Goal: Task Accomplishment & Management: Manage account settings

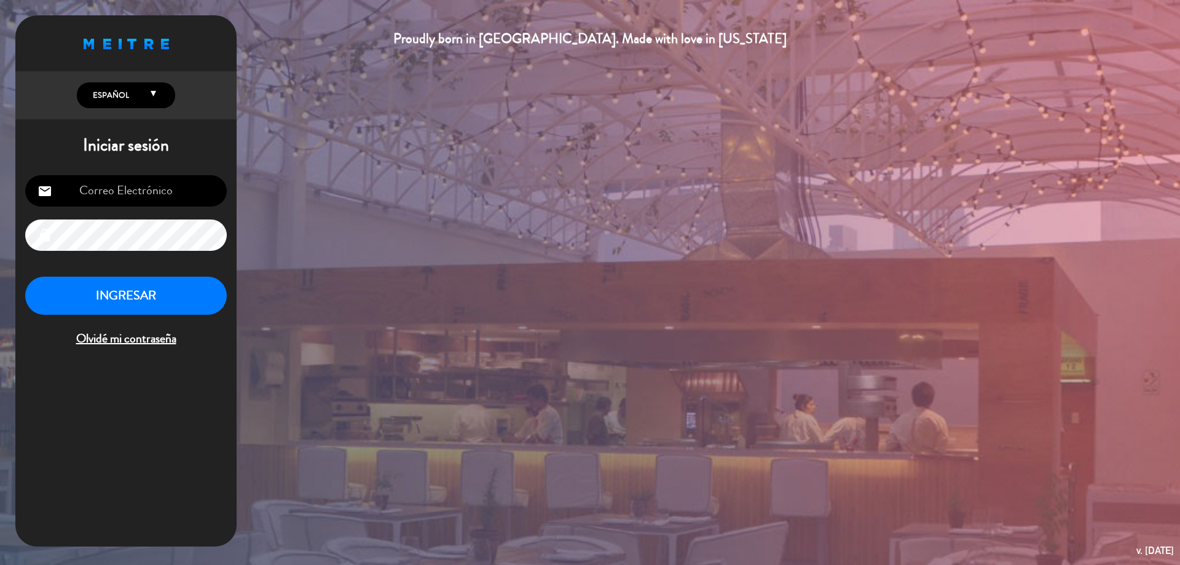
type input "[EMAIL_ADDRESS][DOMAIN_NAME]"
click at [158, 304] on button "INGRESAR" at bounding box center [126, 296] width 202 height 39
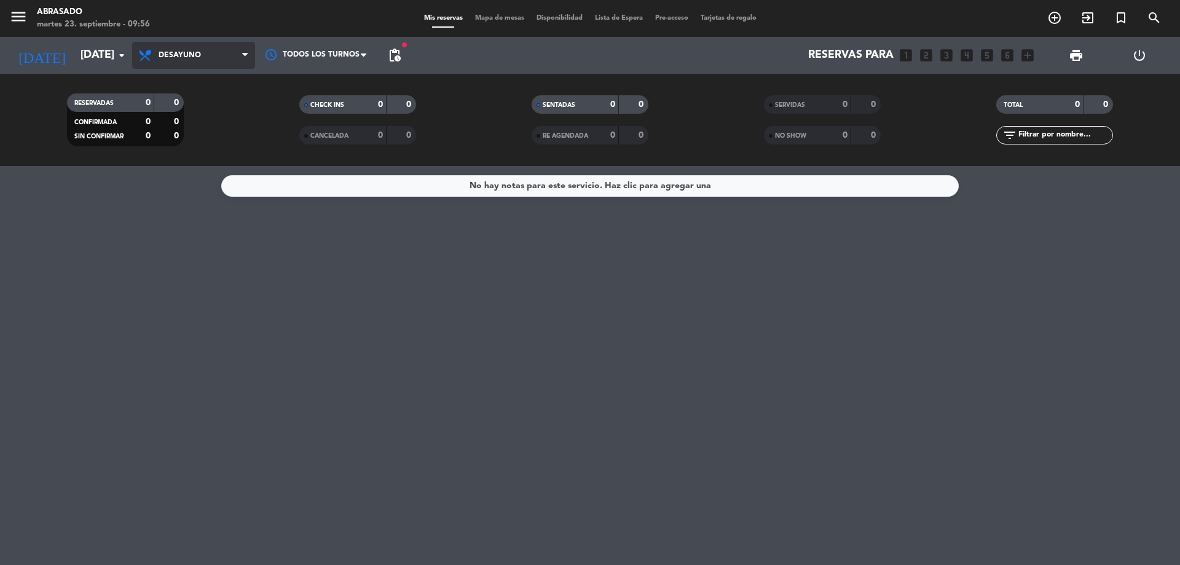
click at [164, 52] on span "Desayuno" at bounding box center [180, 55] width 42 height 9
click at [186, 135] on div "menu Abrasado [DATE] 23. septiembre - 09:56 Mis reservas Mapa de mesas Disponib…" at bounding box center [590, 83] width 1180 height 166
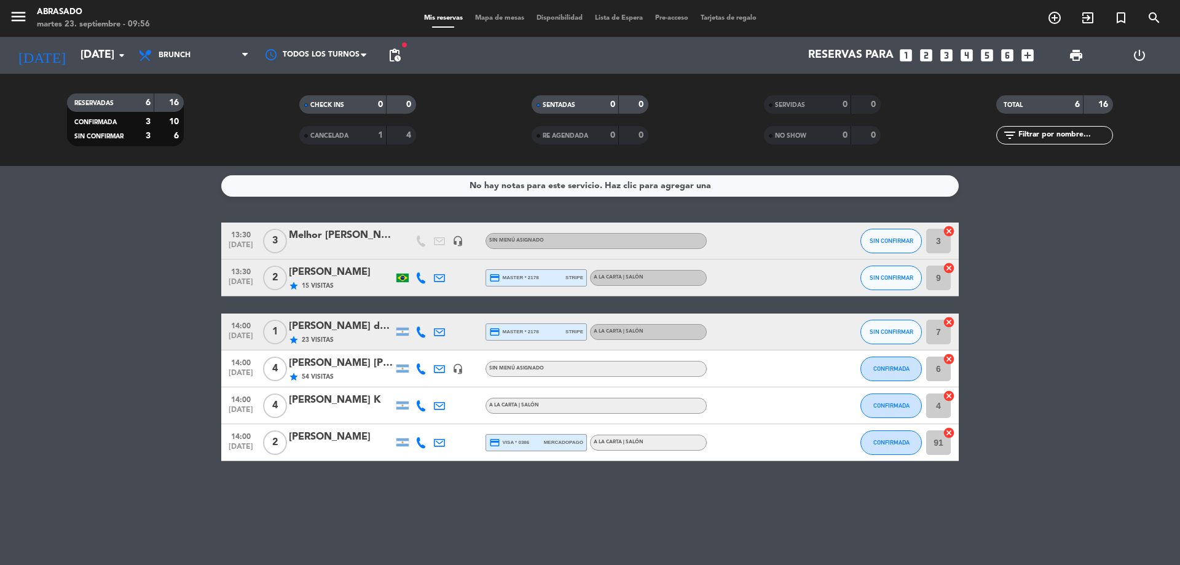
click at [339, 230] on div "Melhor [PERSON_NAME]" at bounding box center [341, 235] width 105 height 16
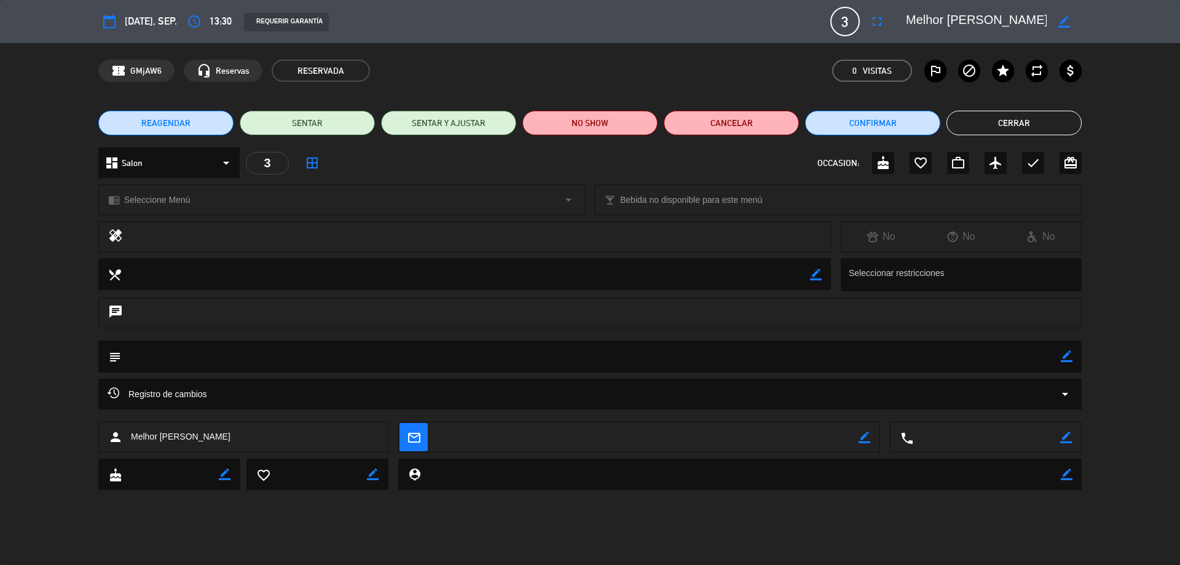
click at [1067, 358] on icon "border_color" at bounding box center [1067, 356] width 12 height 12
drag, startPoint x: 1029, startPoint y: 357, endPoint x: 1019, endPoint y: 362, distance: 11.0
click at [1029, 358] on textarea at bounding box center [591, 356] width 940 height 31
type textarea "Invitación-Menu Aniversario"
drag, startPoint x: 1073, startPoint y: 354, endPoint x: 1065, endPoint y: 350, distance: 9.1
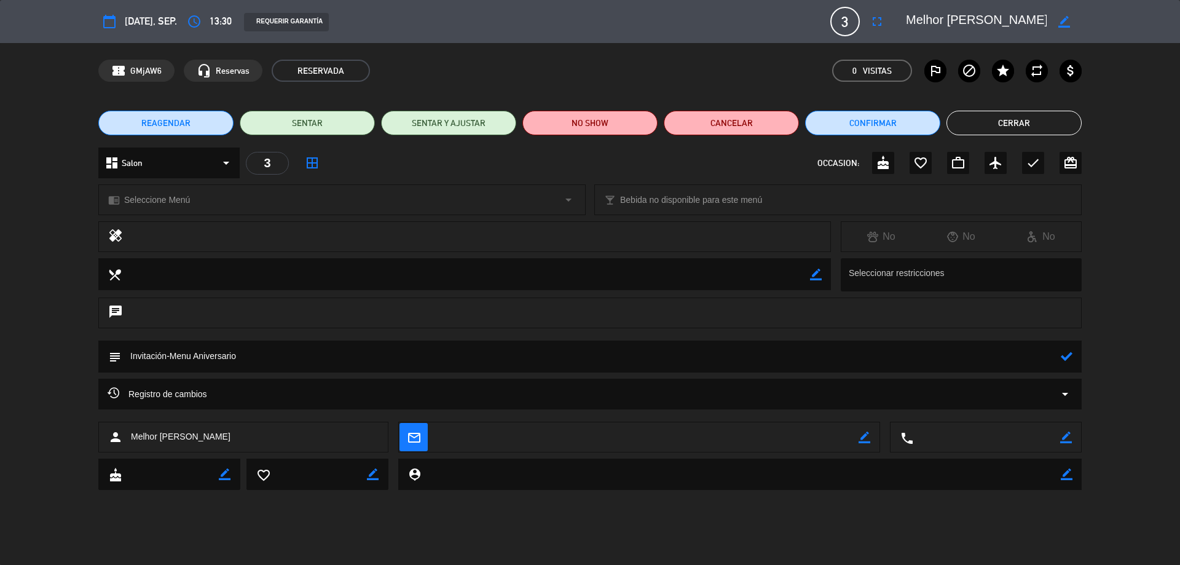
click at [1070, 352] on div "subject" at bounding box center [590, 357] width 984 height 32
click at [1065, 350] on div at bounding box center [1067, 357] width 12 height 32
drag, startPoint x: 1068, startPoint y: 357, endPoint x: 1074, endPoint y: 374, distance: 18.3
click at [1069, 357] on icon at bounding box center [1067, 356] width 12 height 12
click at [1001, 71] on icon "star" at bounding box center [1003, 70] width 15 height 15
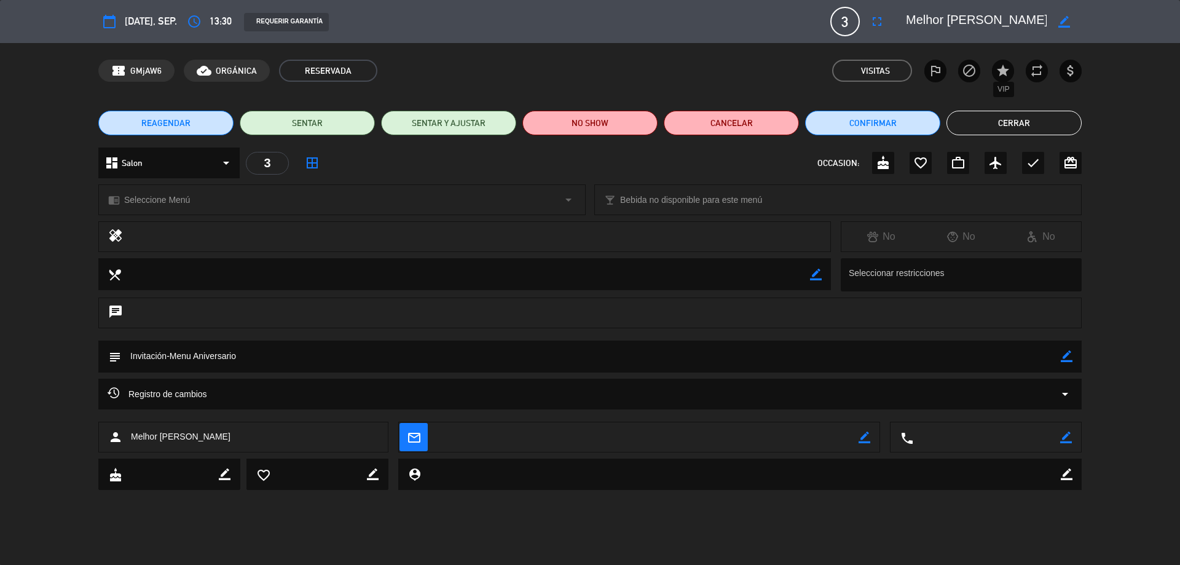
click at [1007, 72] on icon "star" at bounding box center [1003, 70] width 15 height 15
click at [1004, 73] on icon "star" at bounding box center [1003, 70] width 15 height 15
click at [1015, 132] on button "Cerrar" at bounding box center [1014, 123] width 135 height 25
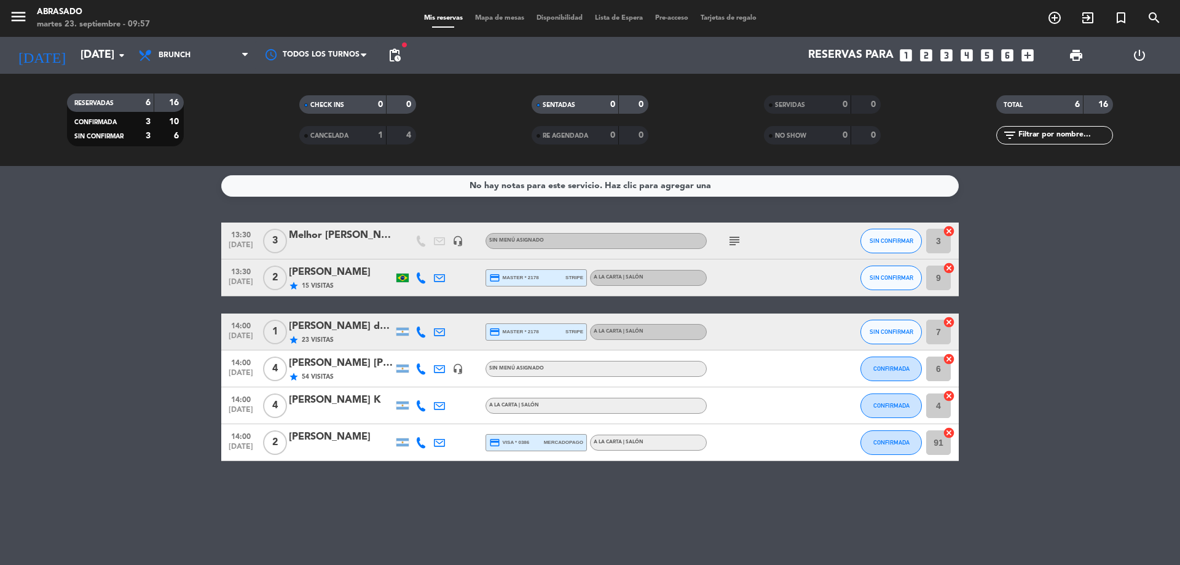
click at [355, 270] on div "[PERSON_NAME]" at bounding box center [341, 272] width 105 height 16
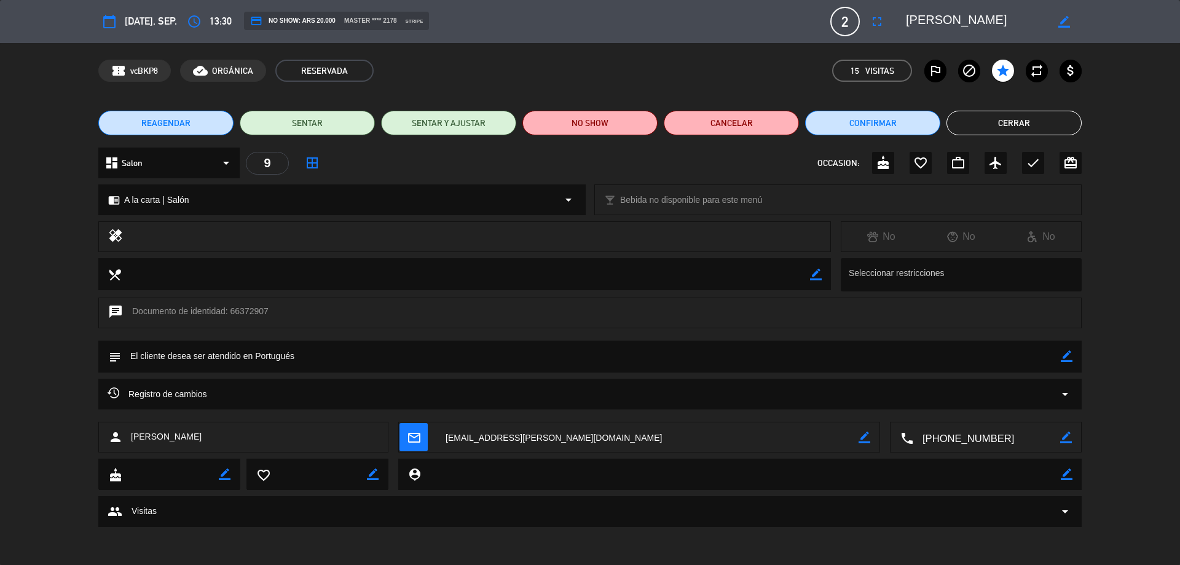
click at [1070, 352] on icon "border_color" at bounding box center [1067, 356] width 12 height 12
click at [1046, 358] on textarea at bounding box center [591, 356] width 940 height 31
click at [1052, 121] on button "Cerrar" at bounding box center [1014, 123] width 135 height 25
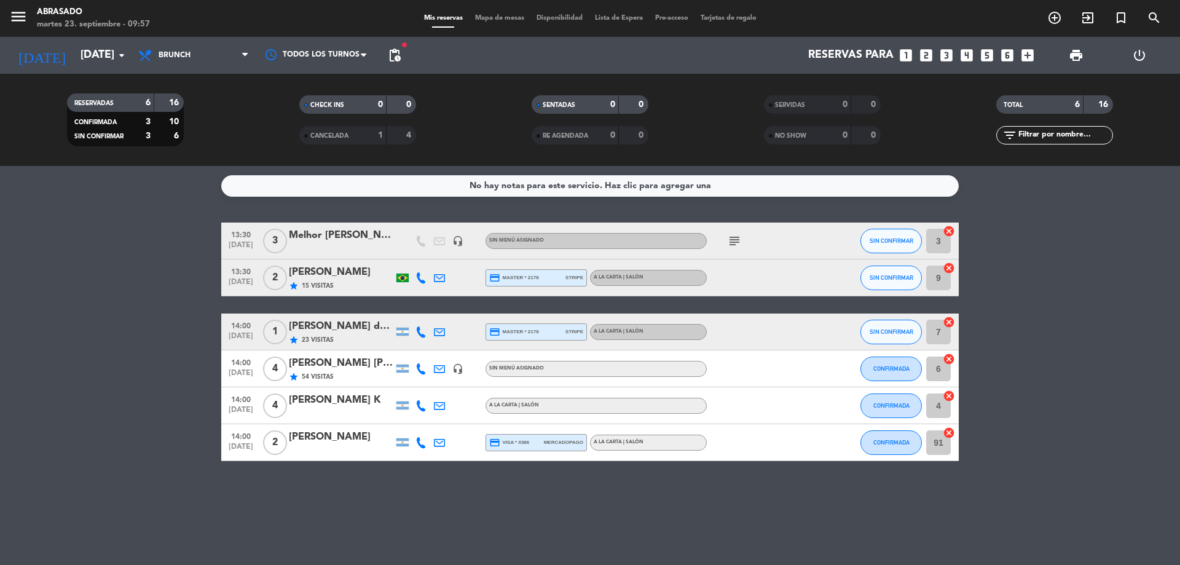
click at [439, 361] on div at bounding box center [439, 368] width 18 height 36
click at [439, 369] on icon at bounding box center [439, 368] width 11 height 11
click at [433, 333] on div at bounding box center [439, 332] width 18 height 36
click at [438, 333] on icon at bounding box center [439, 331] width 11 height 11
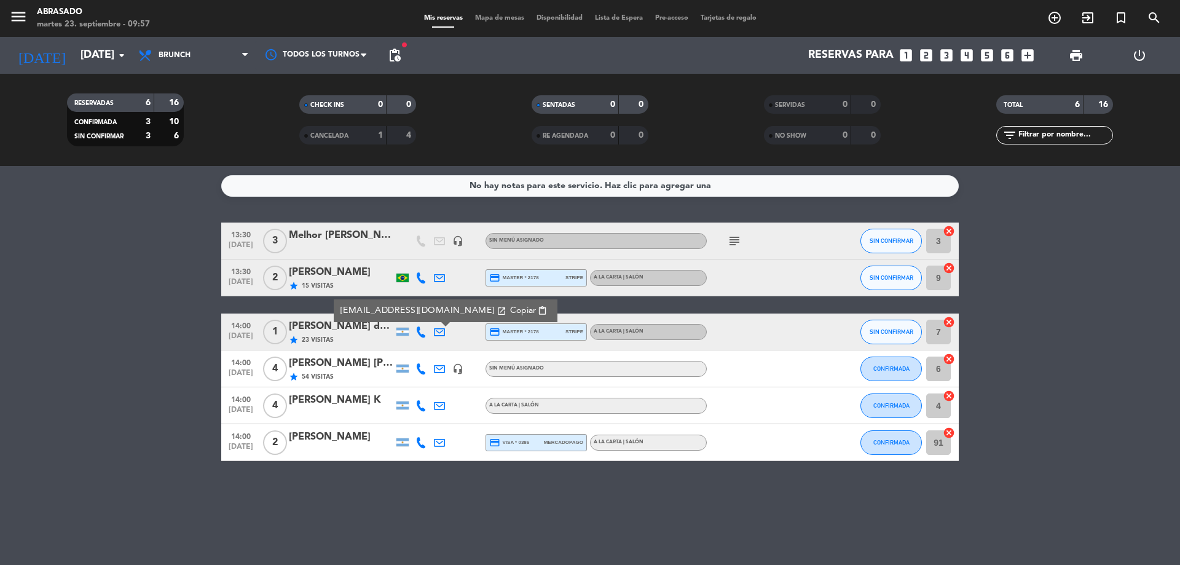
click at [438, 333] on icon at bounding box center [439, 331] width 11 height 11
click at [374, 333] on div "[PERSON_NAME] do [PERSON_NAME]" at bounding box center [341, 326] width 105 height 16
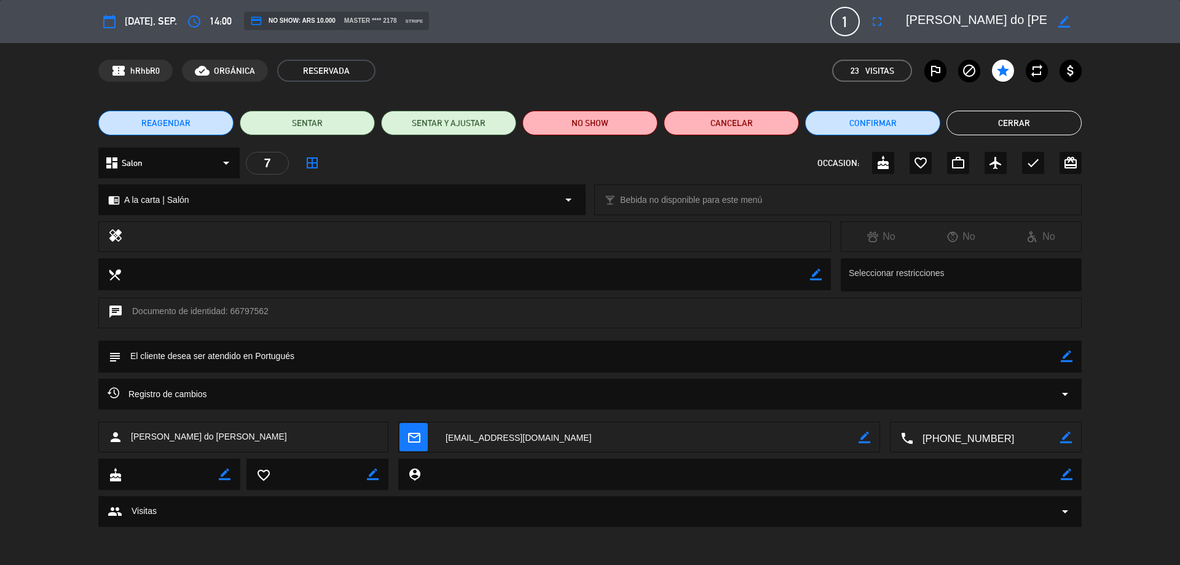
click at [1013, 117] on button "Cerrar" at bounding box center [1014, 123] width 135 height 25
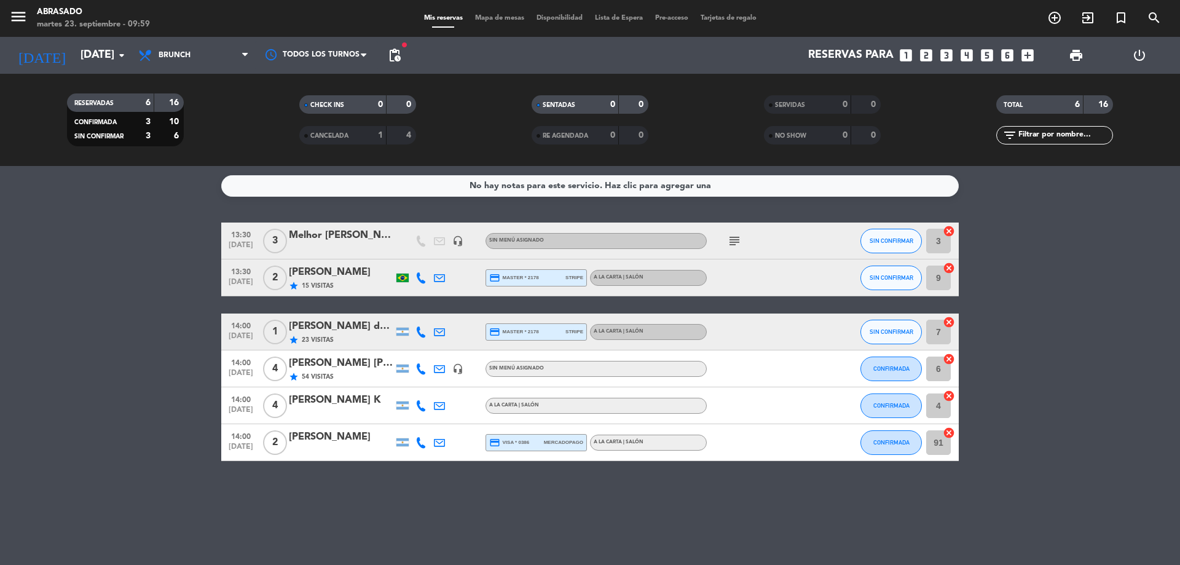
drag, startPoint x: 716, startPoint y: 242, endPoint x: 728, endPoint y: 245, distance: 12.1
click at [728, 246] on div "subject" at bounding box center [762, 241] width 111 height 36
click at [732, 239] on icon "subject" at bounding box center [734, 241] width 15 height 15
click at [442, 366] on icon at bounding box center [439, 368] width 11 height 11
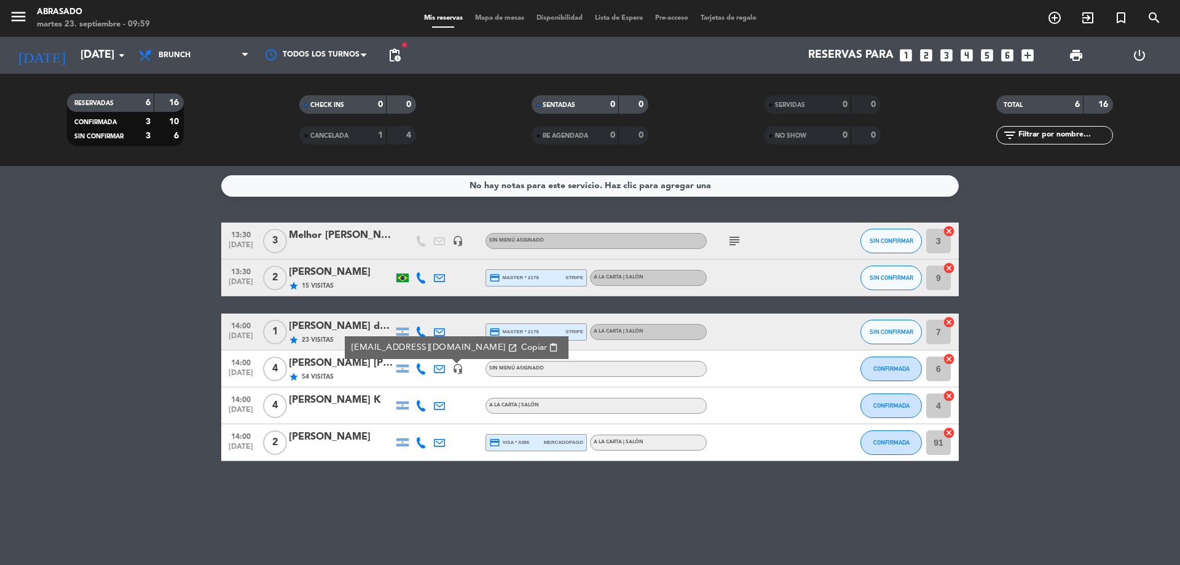
click at [452, 362] on div at bounding box center [456, 362] width 9 height 4
click at [360, 371] on div "[PERSON_NAME] [PERSON_NAME] [PERSON_NAME] / Suntrip" at bounding box center [341, 363] width 105 height 16
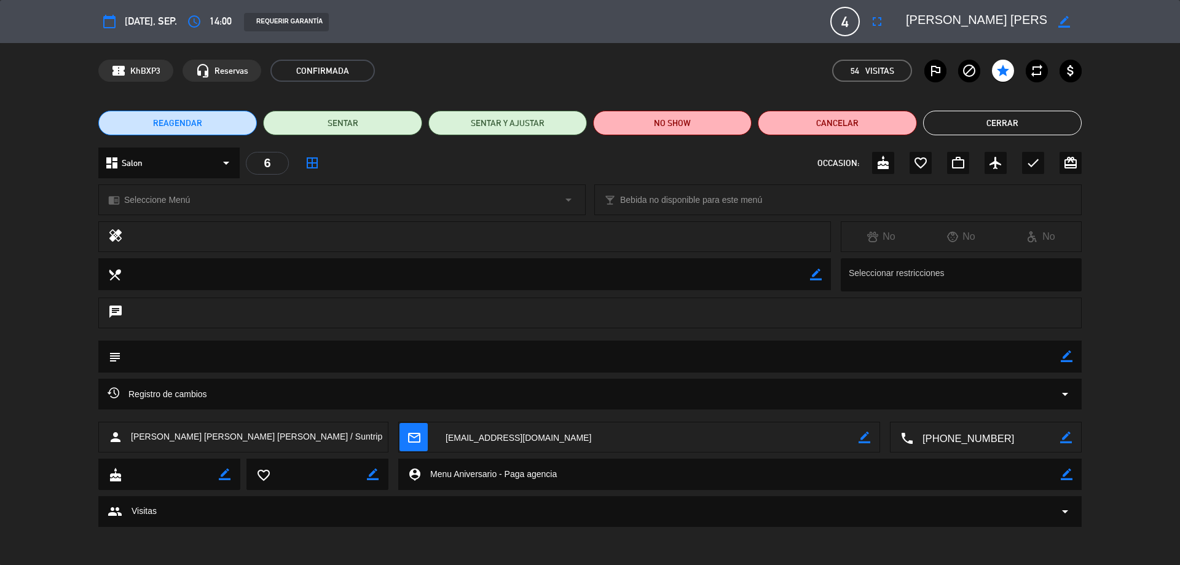
click at [1063, 357] on icon "border_color" at bounding box center [1067, 356] width 12 height 12
click at [1056, 356] on textarea at bounding box center [591, 356] width 940 height 31
type textarea "M.Aniversario y M. ternerito-NO PAGAN-Sin restricciones informadas-Portugués"
click at [1065, 356] on icon at bounding box center [1067, 356] width 12 height 12
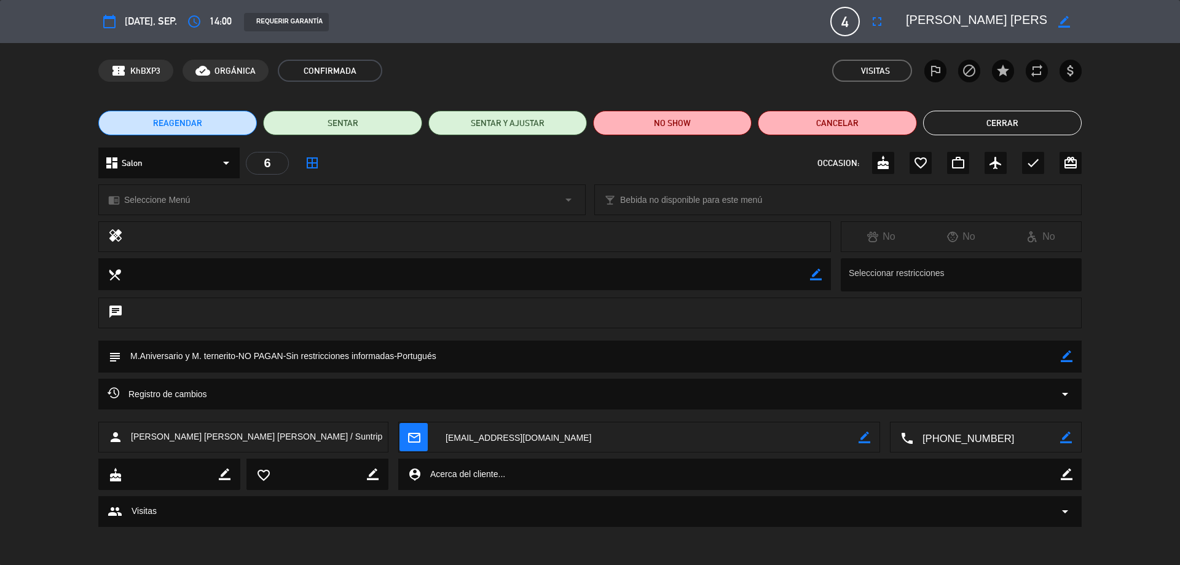
click at [995, 121] on button "Cerrar" at bounding box center [1002, 123] width 159 height 25
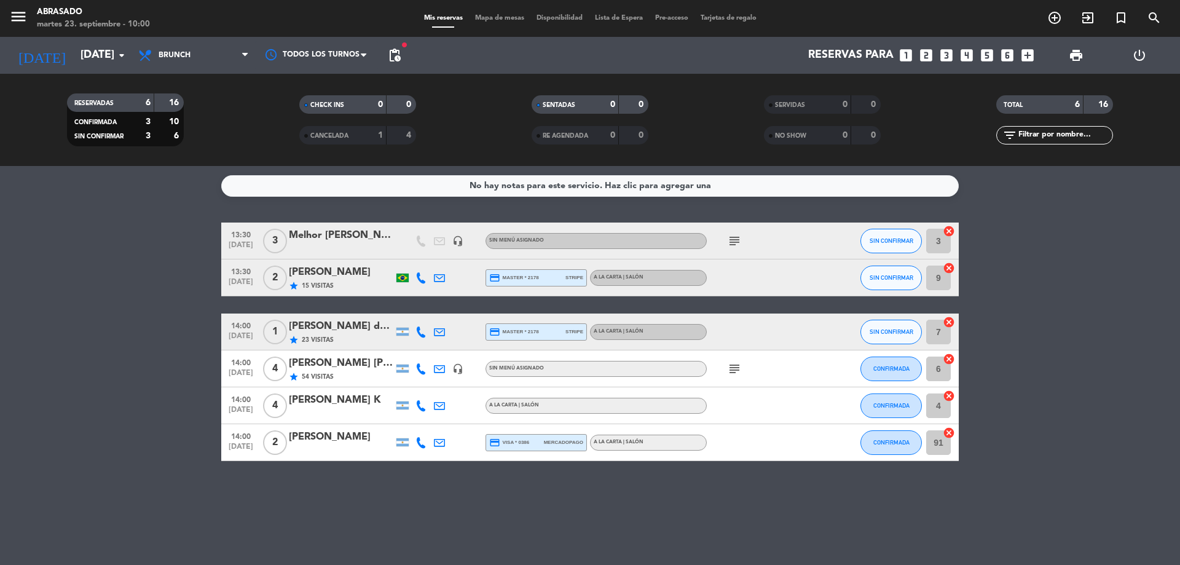
click at [731, 363] on icon "subject" at bounding box center [734, 368] width 15 height 15
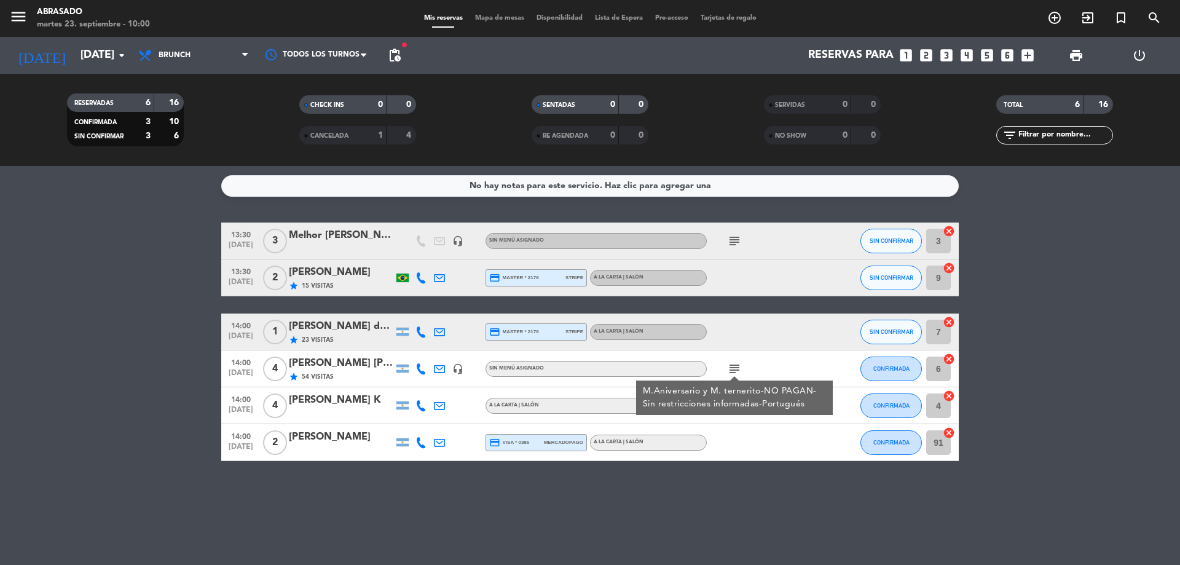
click at [731, 365] on icon "subject" at bounding box center [734, 368] width 15 height 15
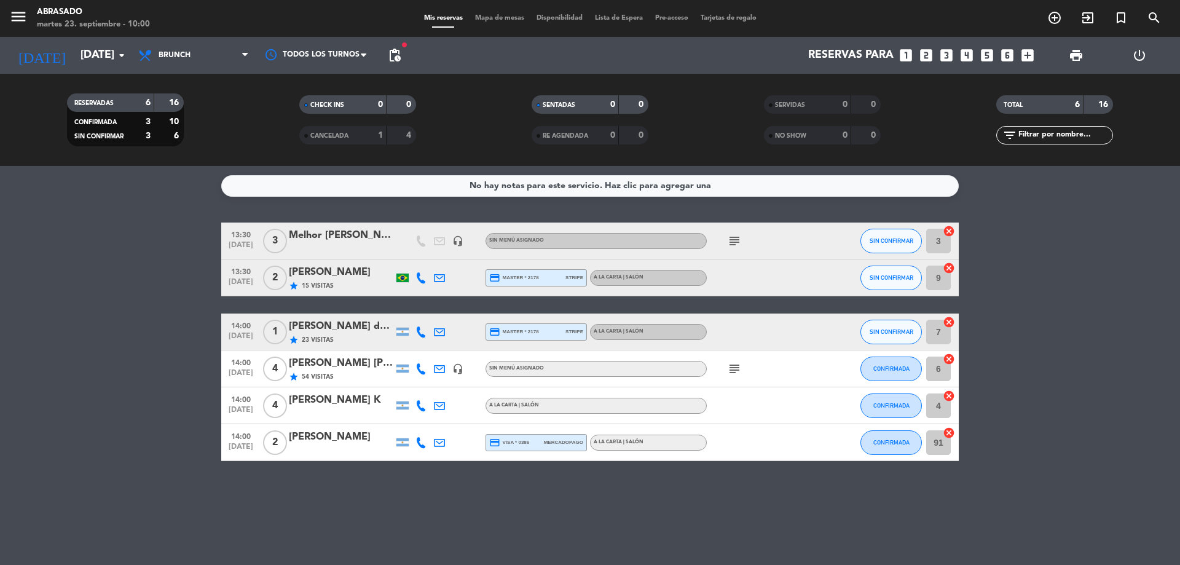
click at [361, 366] on div "[PERSON_NAME] [PERSON_NAME] [PERSON_NAME] / Suntrip" at bounding box center [341, 363] width 105 height 16
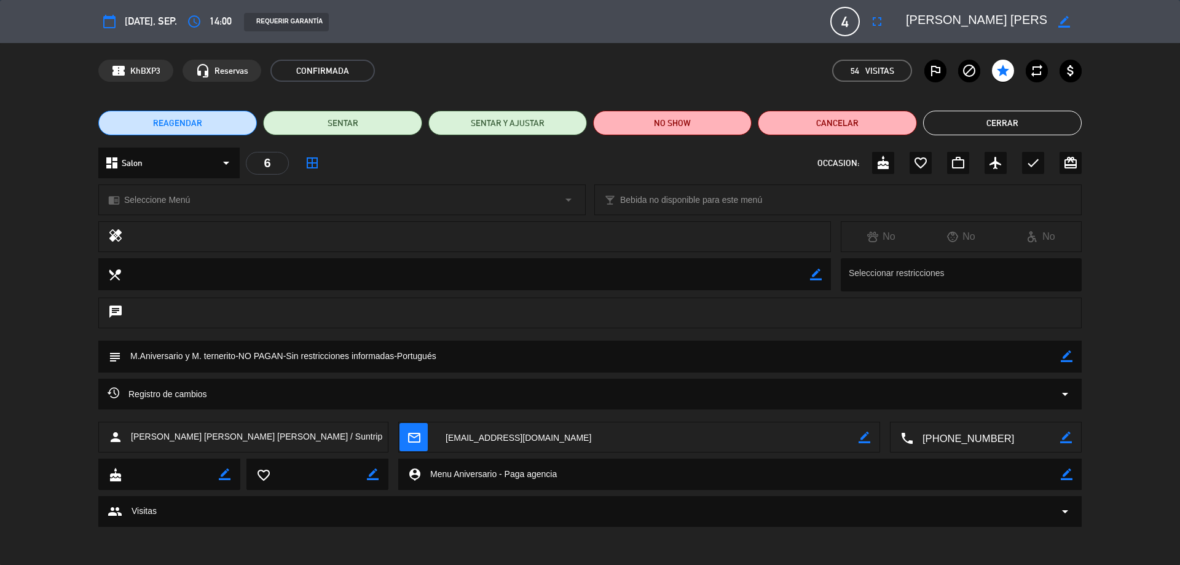
click at [310, 354] on textarea at bounding box center [591, 356] width 940 height 31
click at [1014, 112] on button "Cerrar" at bounding box center [1002, 123] width 159 height 25
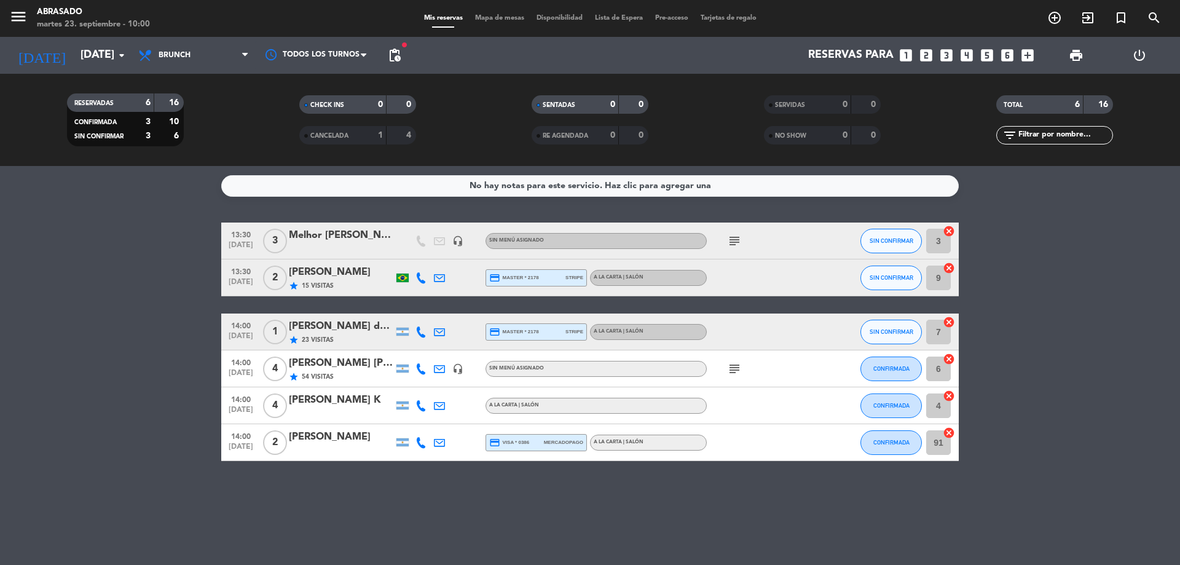
click at [344, 277] on div "[PERSON_NAME]" at bounding box center [341, 272] width 105 height 16
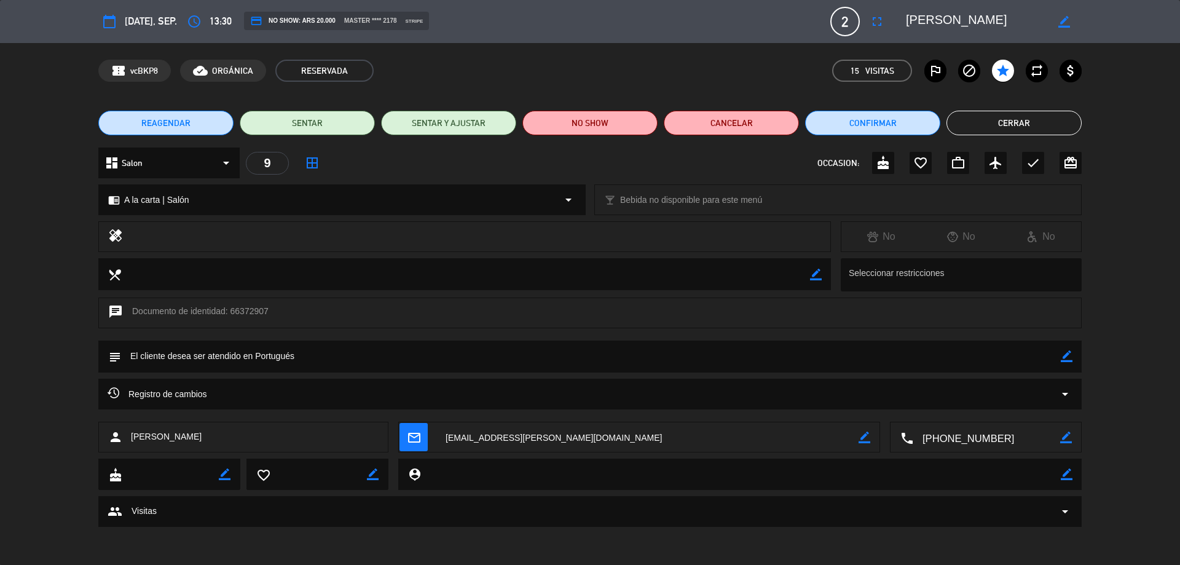
click at [1065, 356] on icon "border_color" at bounding box center [1067, 356] width 12 height 12
paste textarea "M.Aniversario y M. ternerito-NO PAGAN-Sin restricciones informadas-Portugués"
drag, startPoint x: 235, startPoint y: 355, endPoint x: 183, endPoint y: 369, distance: 53.5
click at [183, 369] on textarea at bounding box center [591, 356] width 940 height 31
type textarea "M.Aniversario-NO PAGAN-Sin restricciones informadas-Portugués"
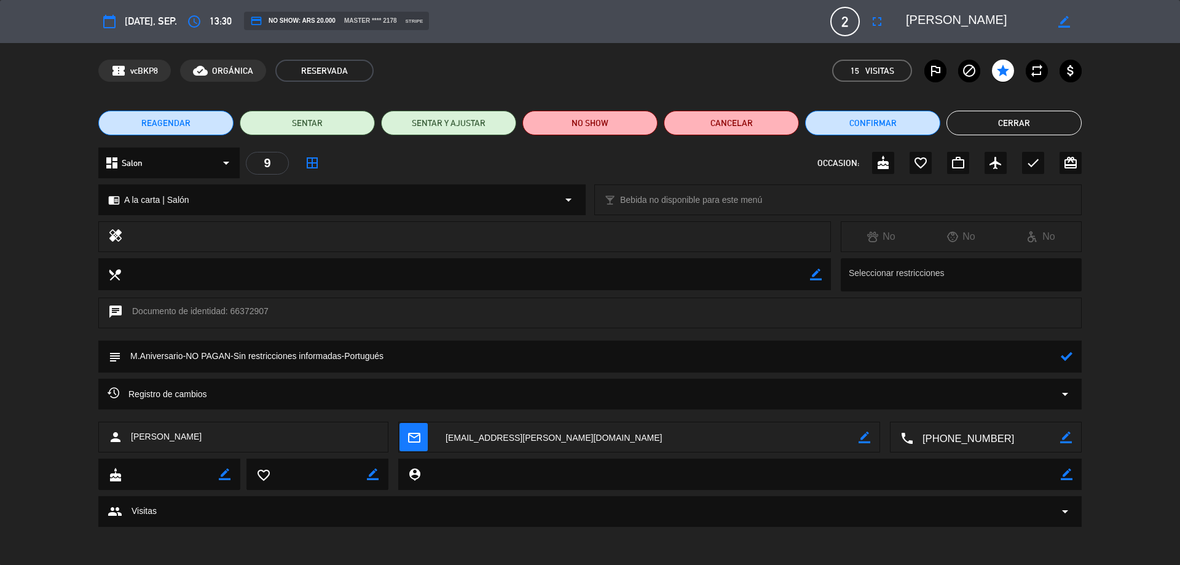
click at [1069, 352] on icon at bounding box center [1067, 356] width 12 height 12
click at [328, 356] on textarea at bounding box center [591, 356] width 940 height 31
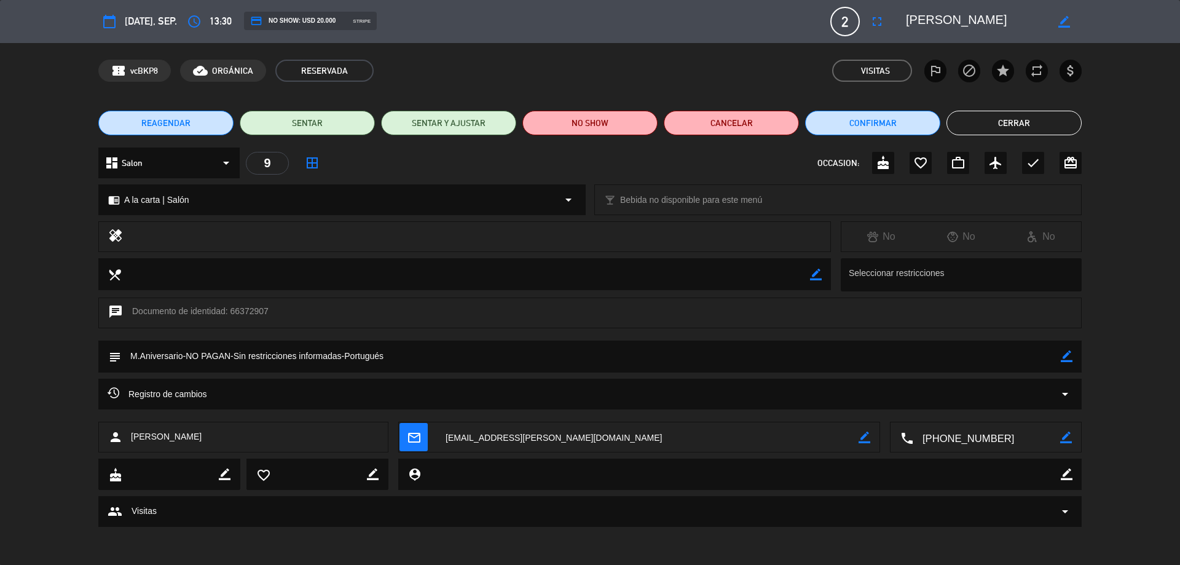
drag, startPoint x: 990, startPoint y: 117, endPoint x: 586, endPoint y: 165, distance: 407.4
click at [990, 117] on button "Cerrar" at bounding box center [1014, 123] width 135 height 25
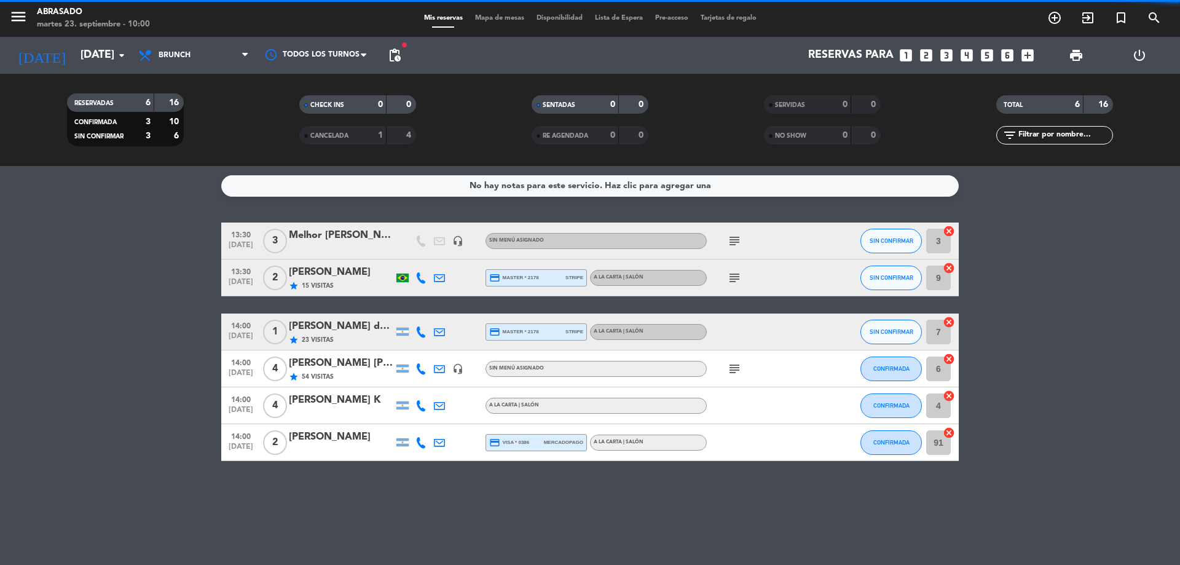
click at [350, 329] on div "[PERSON_NAME] do [PERSON_NAME]" at bounding box center [341, 326] width 105 height 16
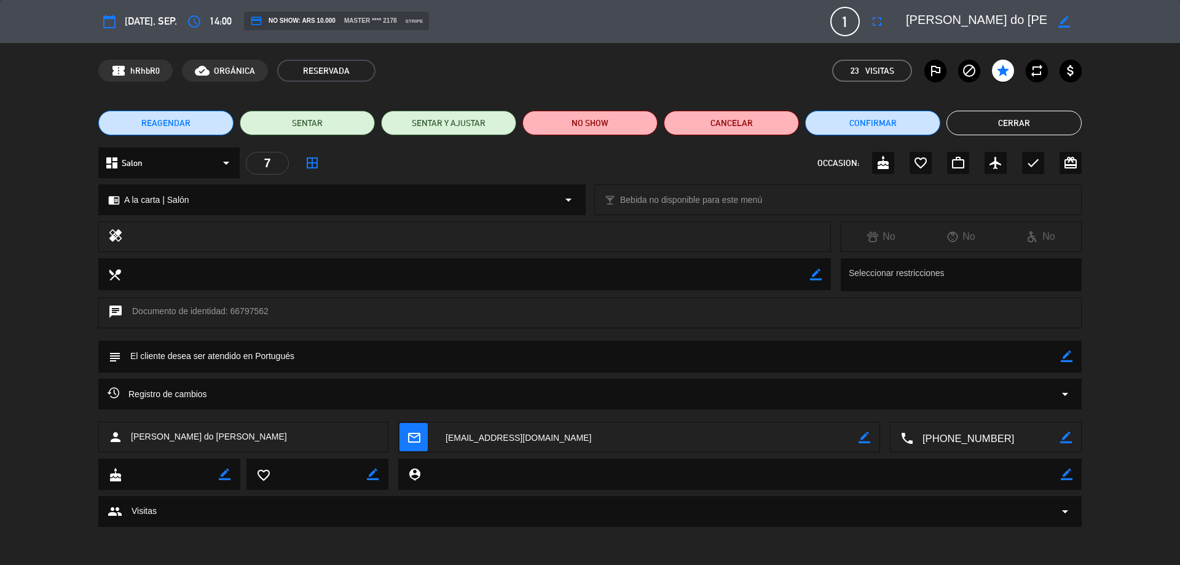
drag, startPoint x: 1065, startPoint y: 353, endPoint x: 1027, endPoint y: 357, distance: 38.3
click at [1060, 353] on div "subject border_color" at bounding box center [590, 357] width 984 height 32
drag, startPoint x: 1006, startPoint y: 359, endPoint x: 1063, endPoint y: 358, distance: 57.2
click at [1063, 358] on icon "border_color" at bounding box center [1067, 356] width 12 height 12
click at [1066, 358] on icon at bounding box center [1067, 356] width 12 height 12
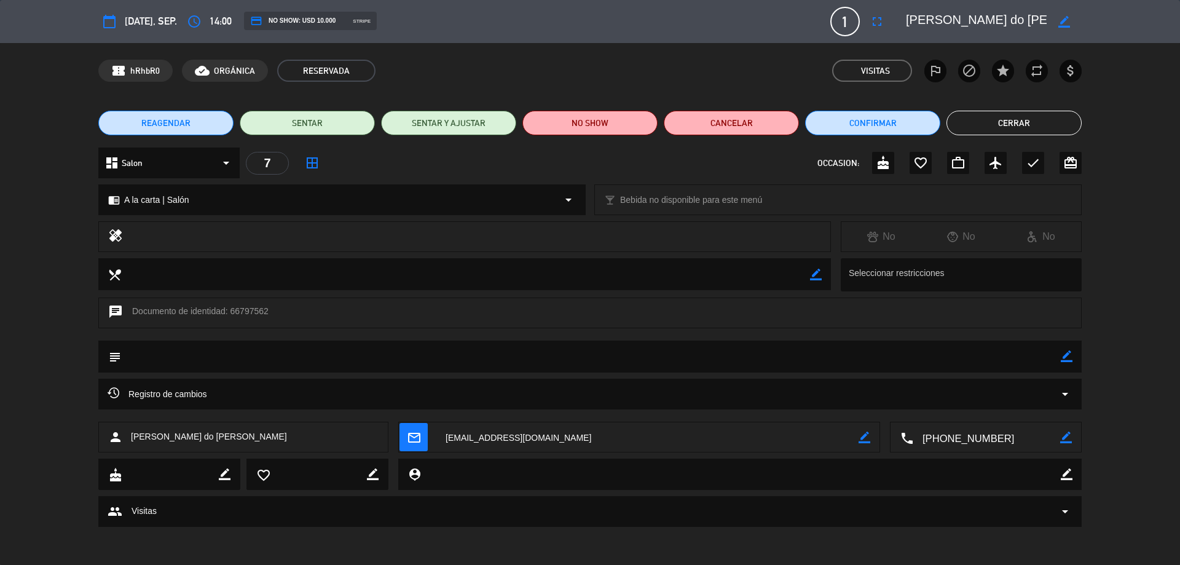
click at [1060, 356] on textarea at bounding box center [591, 356] width 940 height 31
click at [1063, 357] on icon "border_color" at bounding box center [1067, 356] width 12 height 12
click at [1044, 358] on textarea at bounding box center [591, 356] width 940 height 31
paste textarea "M.Aniversario-NO PAGAN-Sin restricciones informadas-Portugués"
type textarea "M.Aniversario-NO PAGAN-Sin restricciones informadas-Portugués"
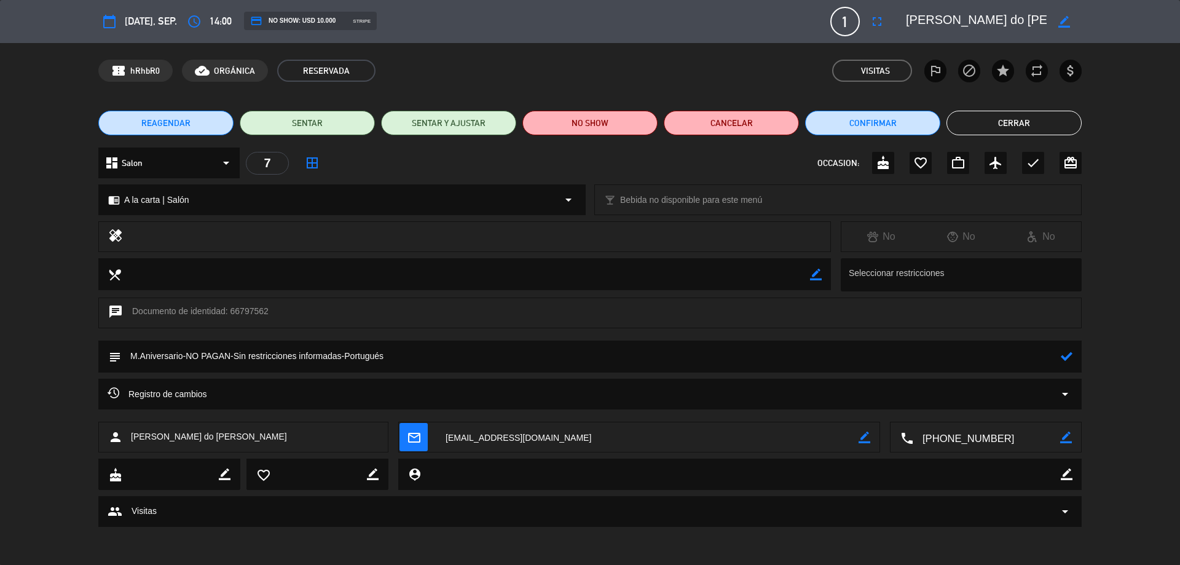
click at [1070, 359] on icon at bounding box center [1067, 356] width 12 height 12
click at [988, 121] on button "Cerrar" at bounding box center [1014, 123] width 135 height 25
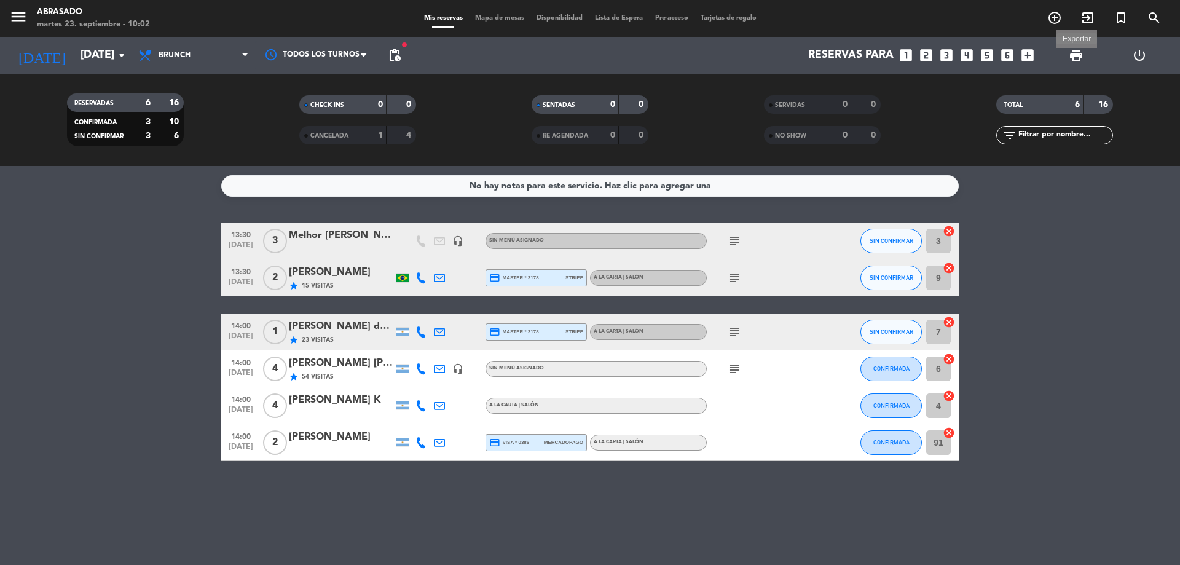
drag, startPoint x: 1075, startPoint y: 50, endPoint x: 1066, endPoint y: 57, distance: 10.9
click at [1075, 49] on span "print" at bounding box center [1076, 55] width 15 height 15
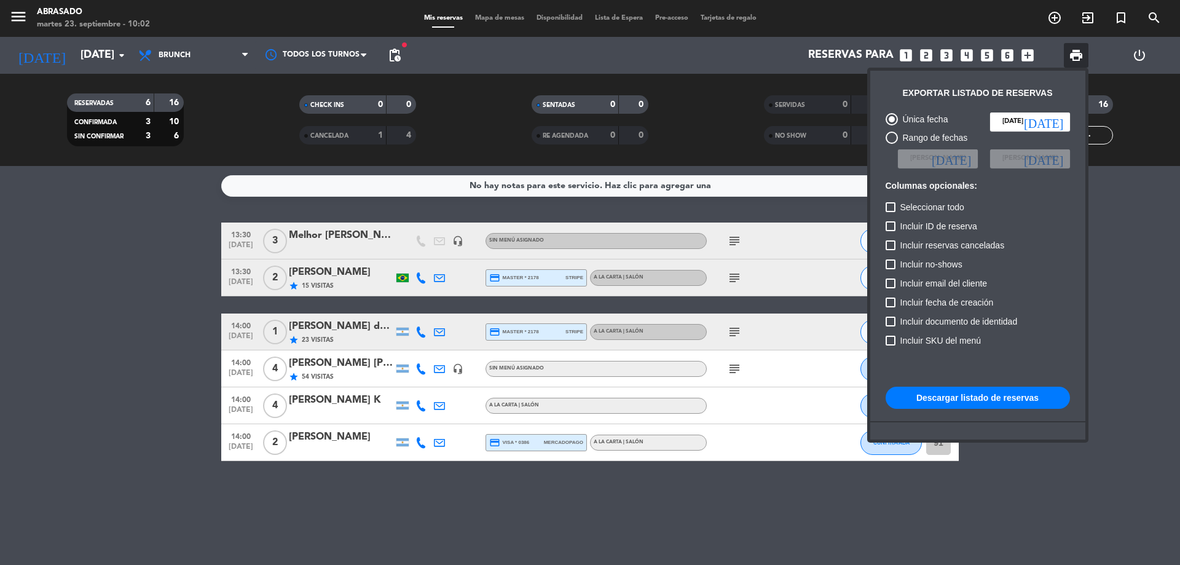
click at [919, 400] on button "Descargar listado de reservas" at bounding box center [978, 398] width 184 height 22
click at [28, 6] on div at bounding box center [590, 282] width 1180 height 565
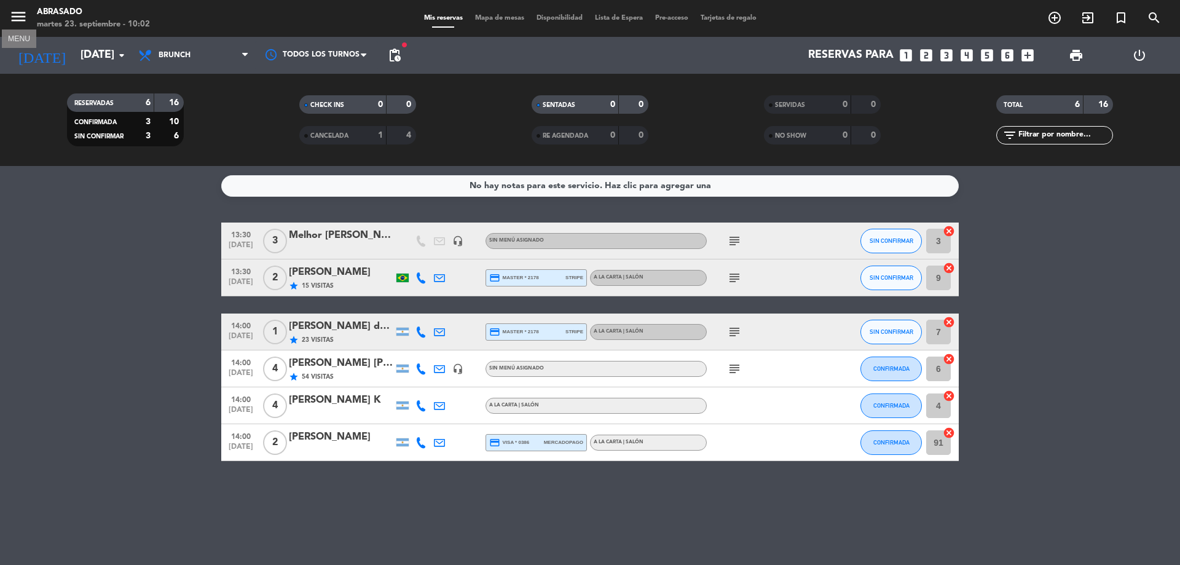
drag, startPoint x: 17, startPoint y: 15, endPoint x: 27, endPoint y: 25, distance: 14.4
click at [17, 15] on icon "menu" at bounding box center [18, 16] width 18 height 18
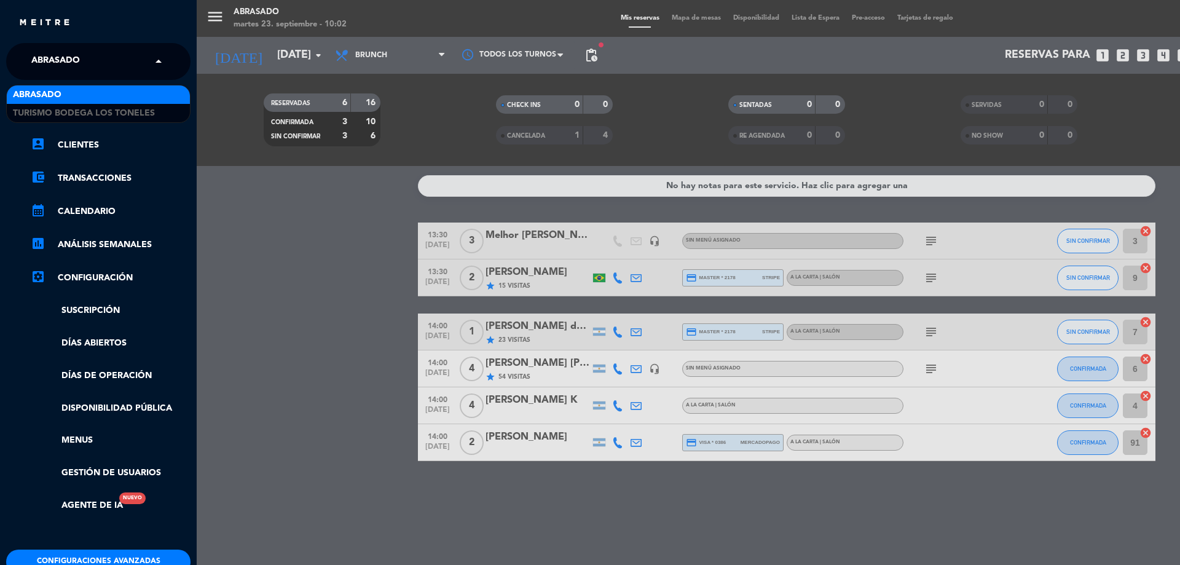
drag, startPoint x: 79, startPoint y: 72, endPoint x: 73, endPoint y: 61, distance: 12.1
click at [73, 61] on span "Abrasado" at bounding box center [55, 62] width 49 height 26
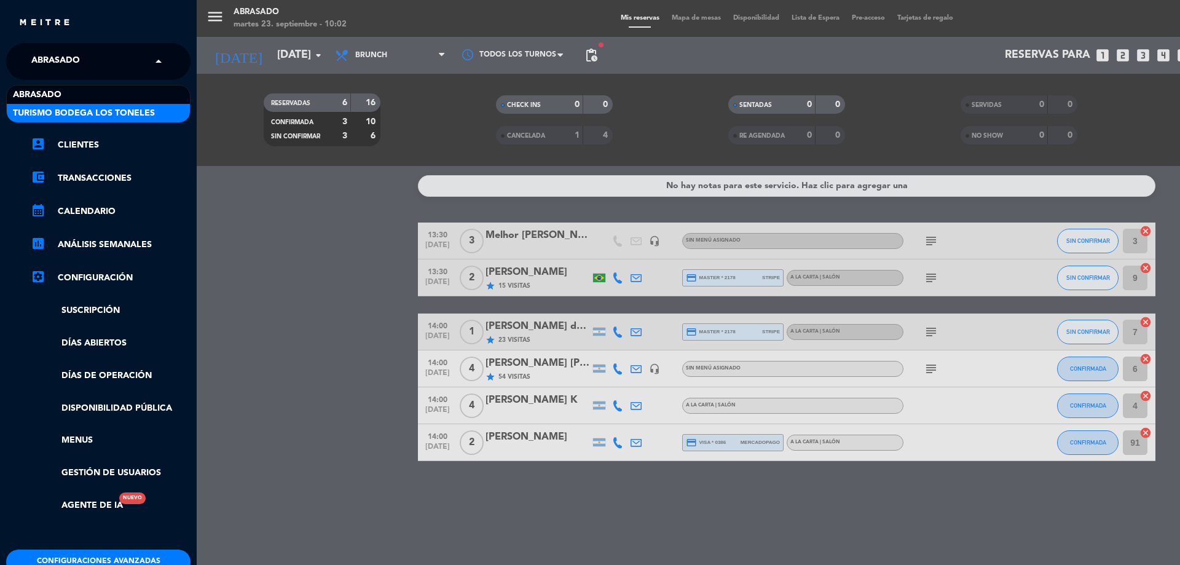
click at [66, 108] on span "Turismo Bodega Los Toneles" at bounding box center [84, 113] width 142 height 14
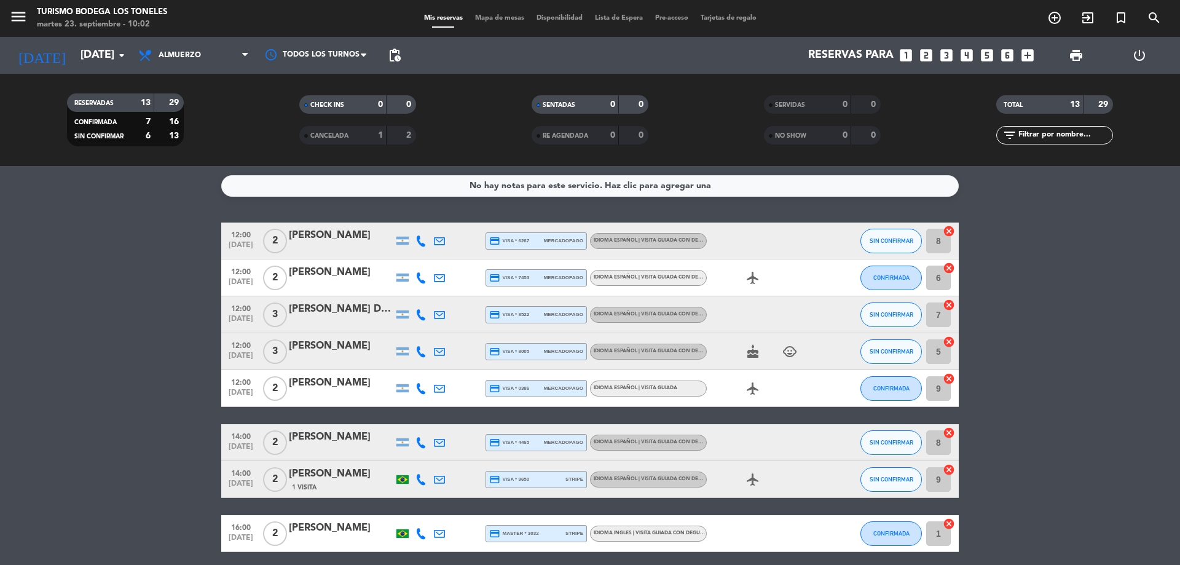
click at [183, 419] on bookings-row "12:00 [DATE] 2 [PERSON_NAME] credit_card visa * 6267 mercadopago Idioma Español…" at bounding box center [590, 497] width 1180 height 548
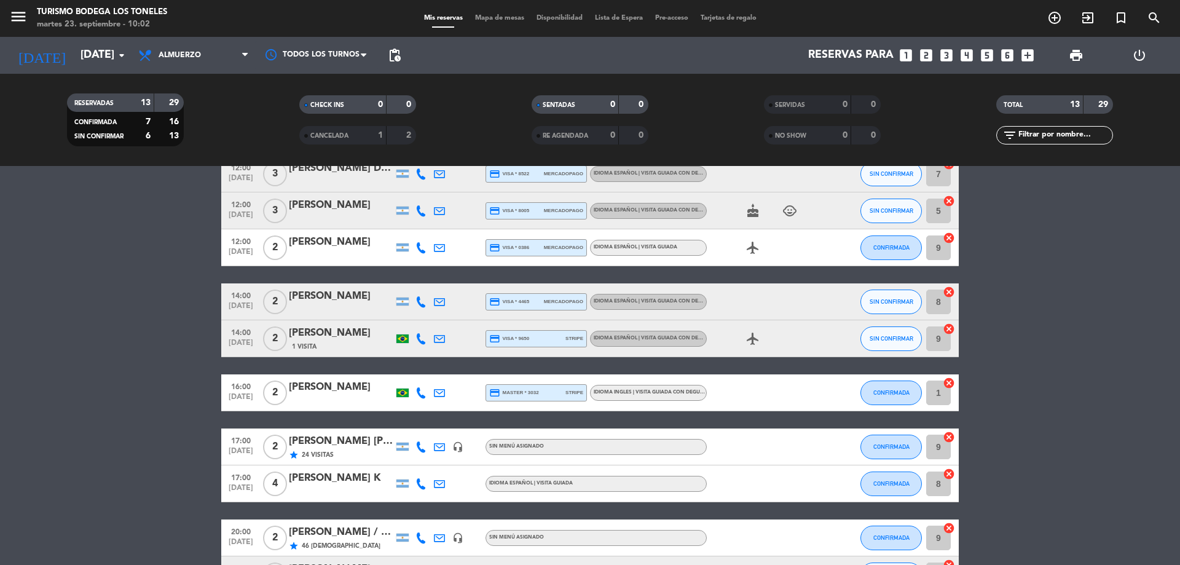
scroll to position [267, 0]
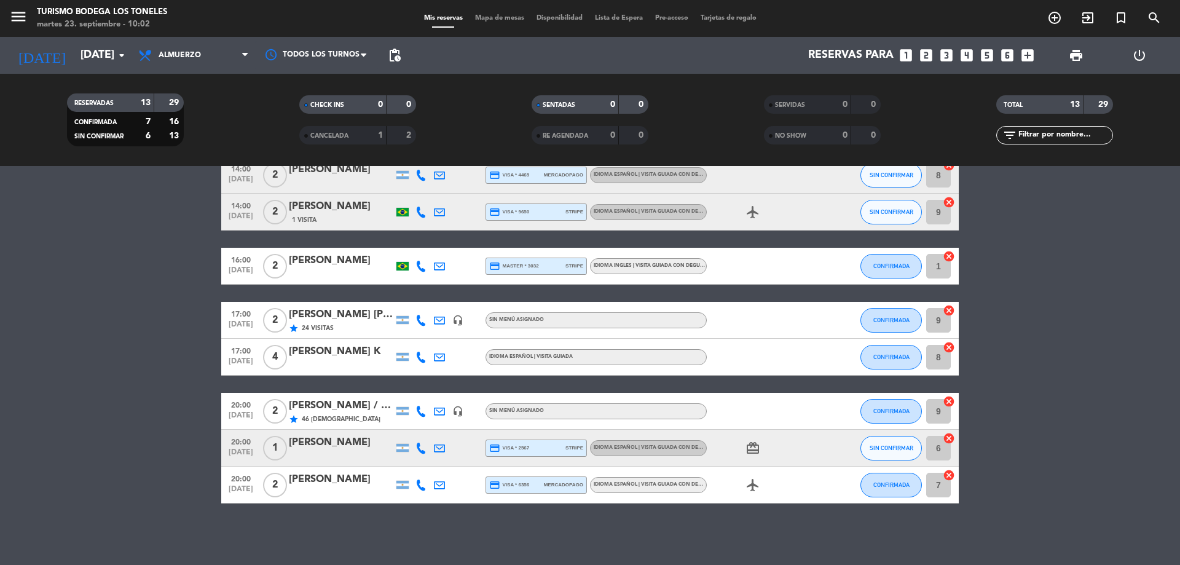
click at [368, 318] on div "[PERSON_NAME] [PERSON_NAME] [PERSON_NAME] / Suntrip" at bounding box center [341, 315] width 105 height 16
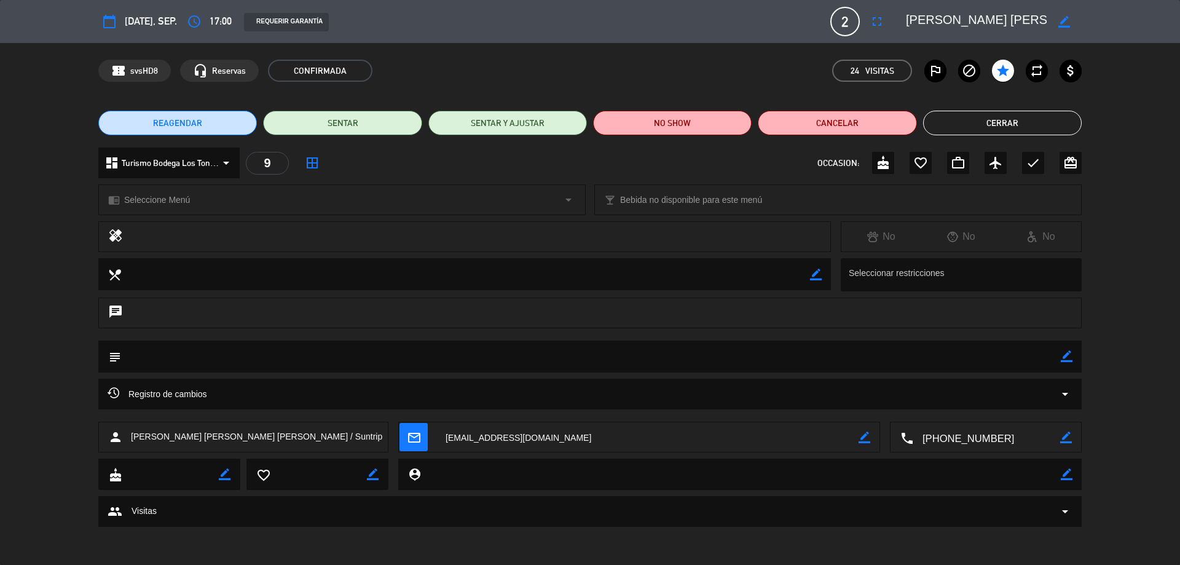
click at [1067, 357] on icon "border_color" at bounding box center [1067, 356] width 12 height 12
click at [1040, 360] on textarea at bounding box center [591, 356] width 940 height 31
type textarea "degu mosquita-paga agencia-2 adultos y 2 menores"
click at [1068, 355] on icon at bounding box center [1067, 356] width 12 height 12
click at [1017, 120] on button "Cerrar" at bounding box center [1002, 123] width 159 height 25
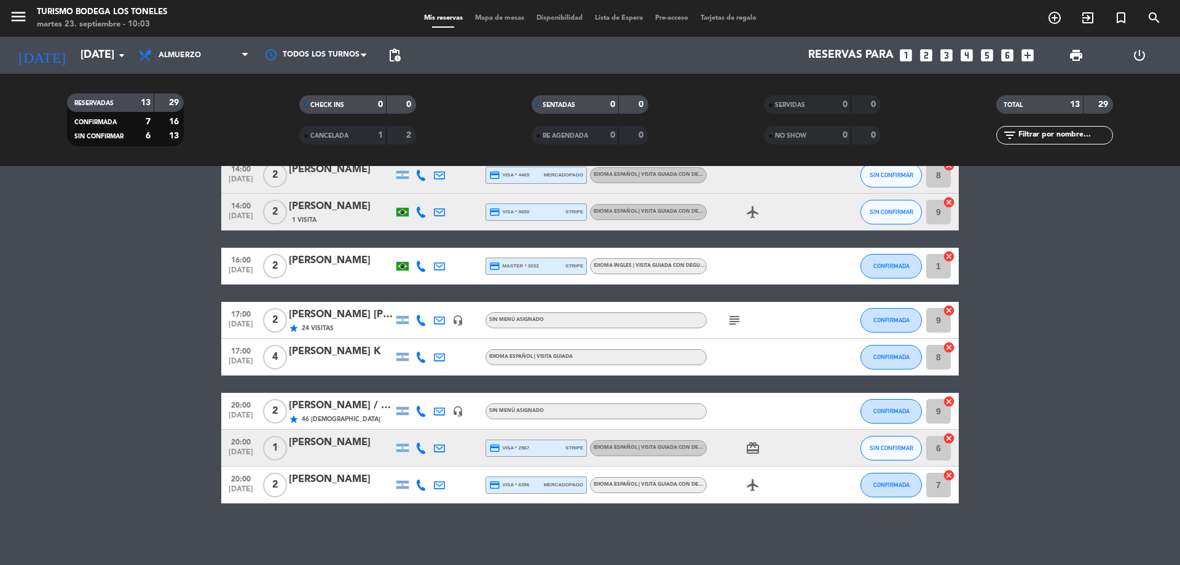
click at [365, 409] on div "[PERSON_NAME] / WINE CAMP" at bounding box center [341, 406] width 105 height 16
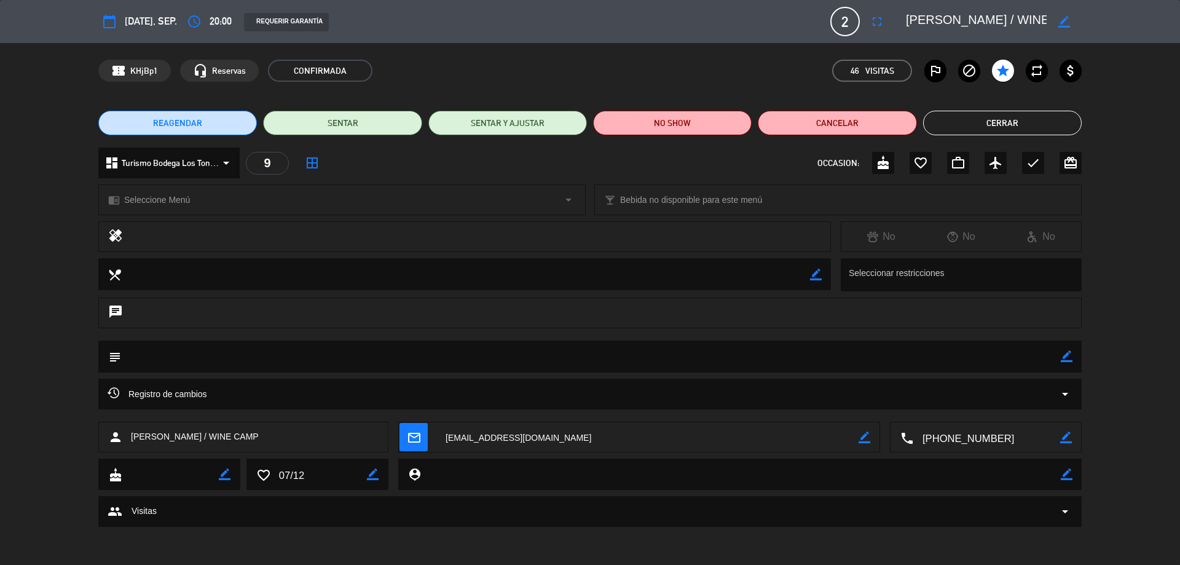
drag, startPoint x: 1070, startPoint y: 353, endPoint x: 1052, endPoint y: 358, distance: 18.5
click at [1067, 353] on icon "border_color" at bounding box center [1067, 356] width 12 height 12
click at [1035, 364] on textarea at bounding box center [591, 356] width 940 height 31
click at [1065, 360] on icon at bounding box center [1067, 356] width 12 height 12
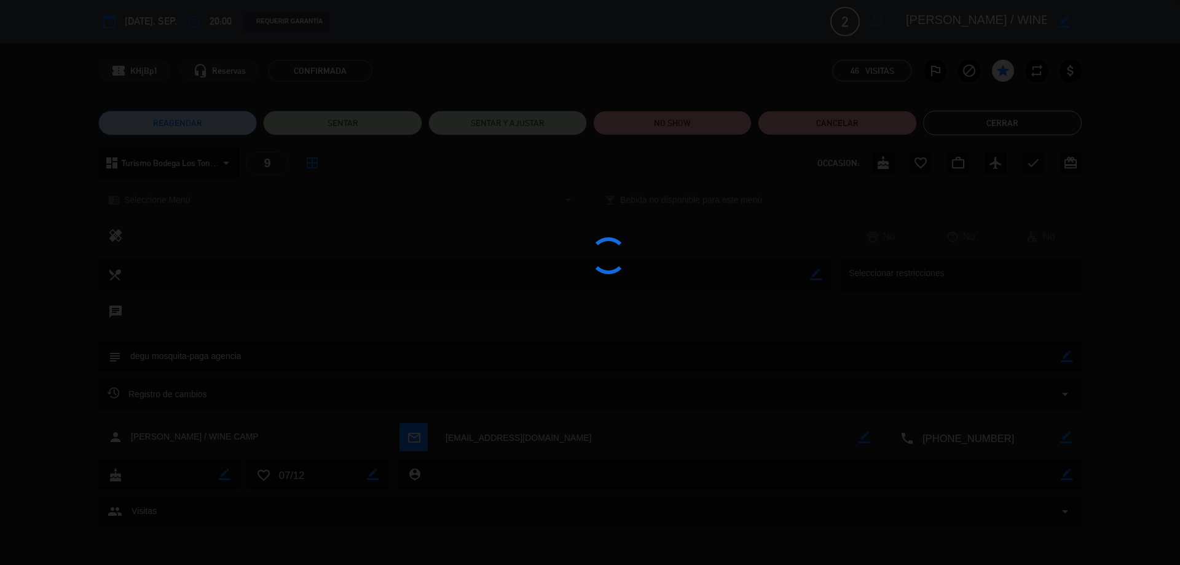
type textarea "degu mosquita-paga agencia"
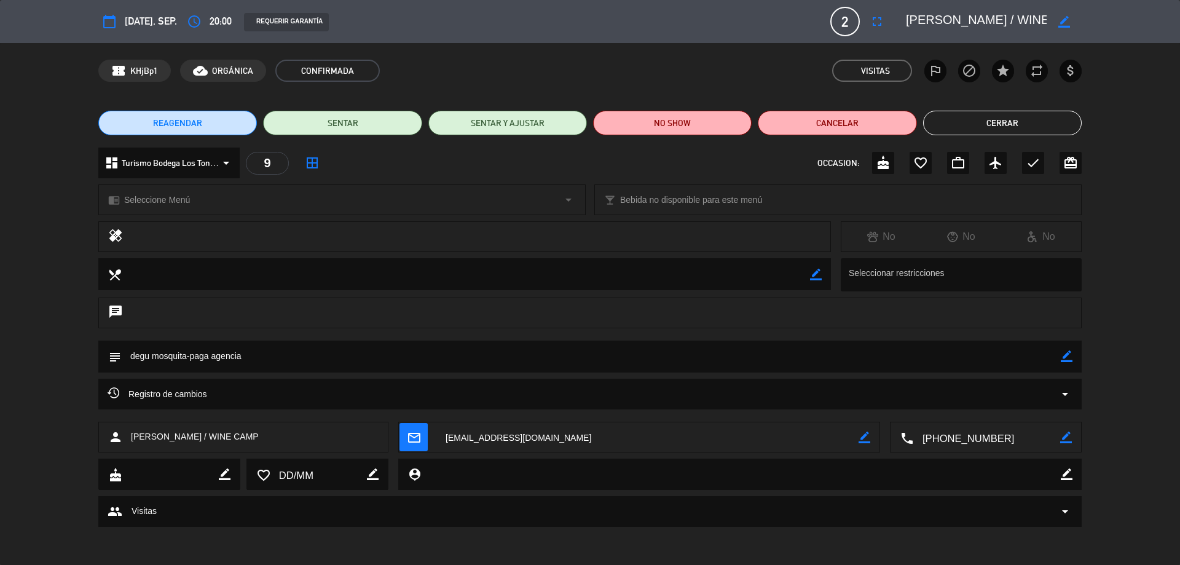
click at [1010, 125] on button "Cerrar" at bounding box center [1002, 123] width 159 height 25
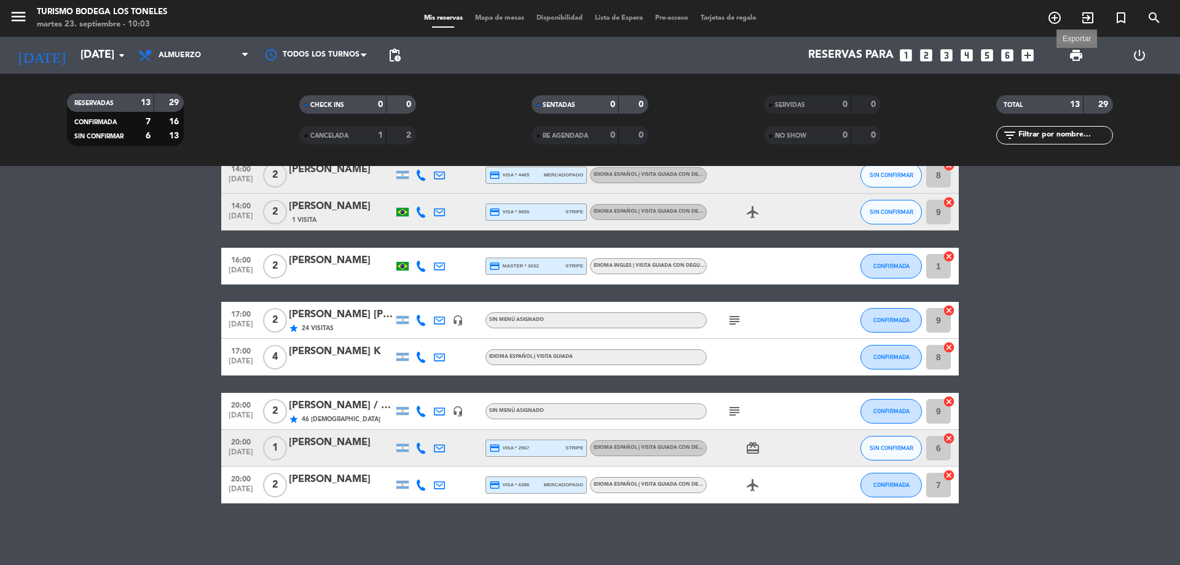
click at [1070, 57] on span "print" at bounding box center [1076, 55] width 15 height 15
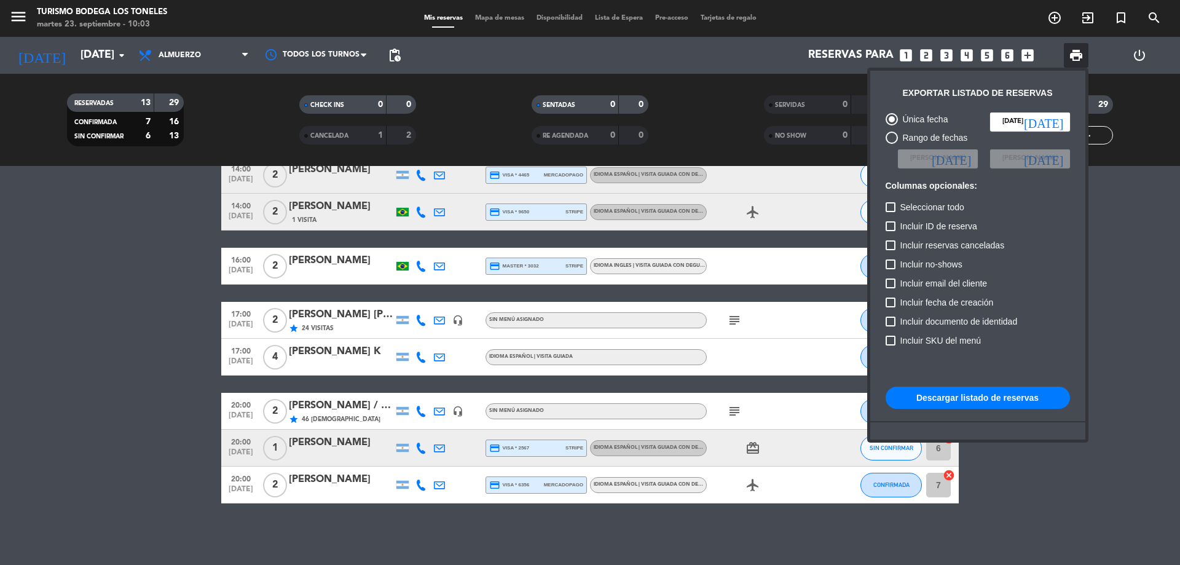
click at [952, 392] on button "Descargar listado de reservas" at bounding box center [978, 398] width 184 height 22
click at [159, 251] on div at bounding box center [590, 282] width 1180 height 565
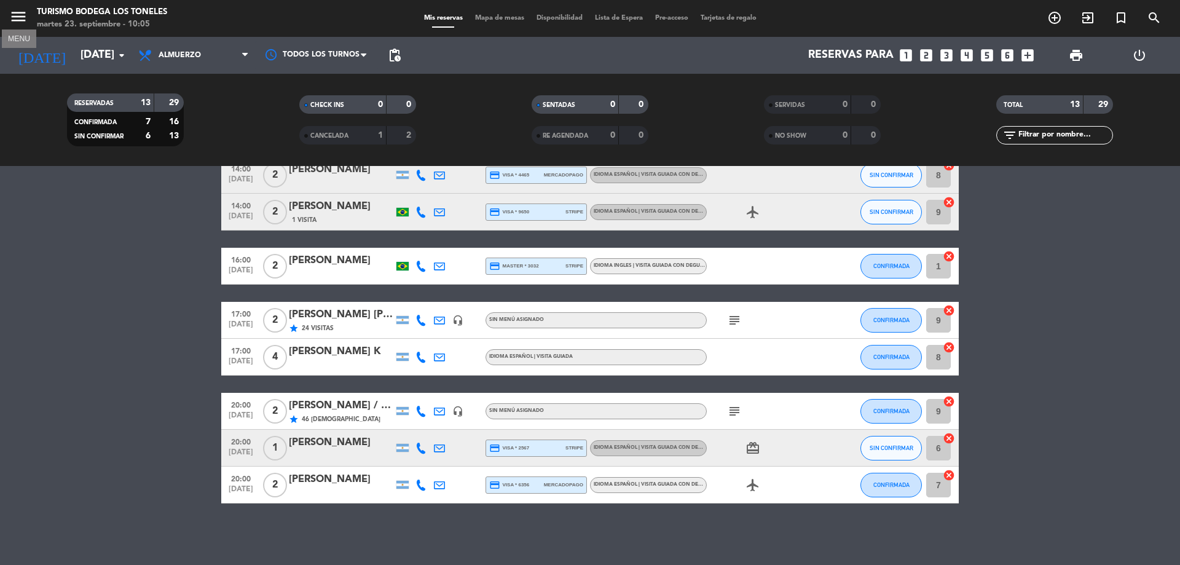
click at [12, 23] on icon "menu" at bounding box center [18, 16] width 18 height 18
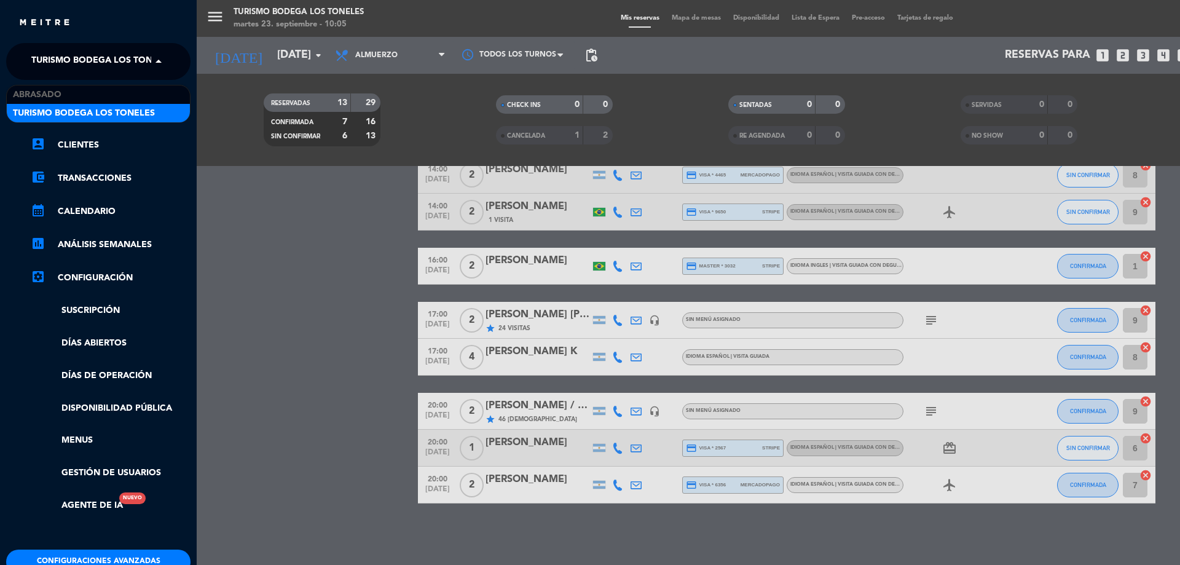
click at [60, 63] on span "Turismo Bodega Los Toneles" at bounding box center [102, 62] width 142 height 26
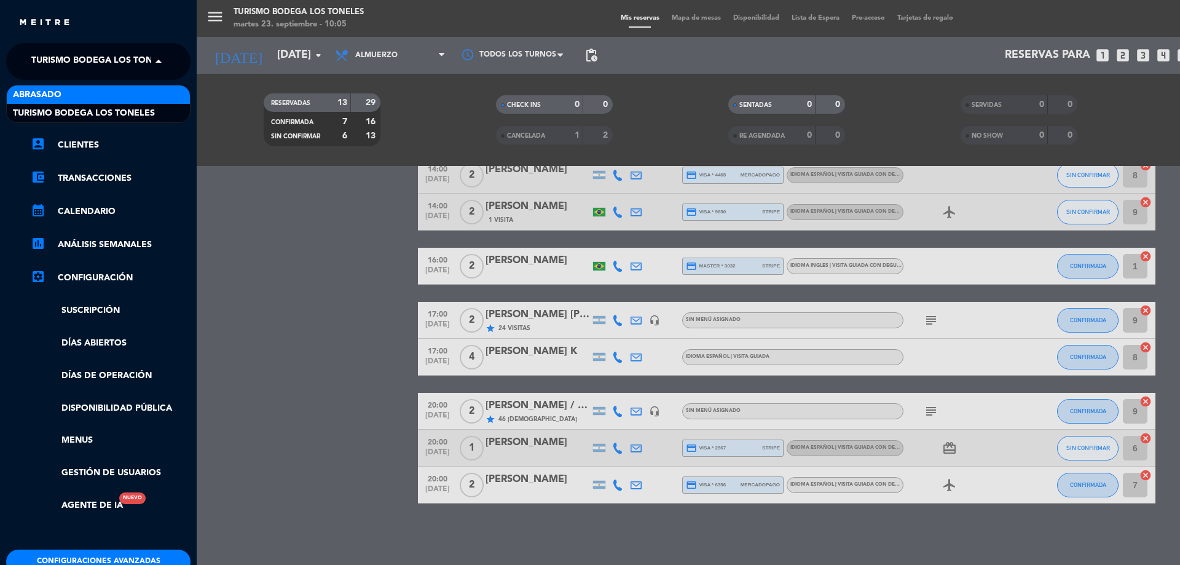
click at [64, 93] on div "Abrasado" at bounding box center [98, 94] width 183 height 18
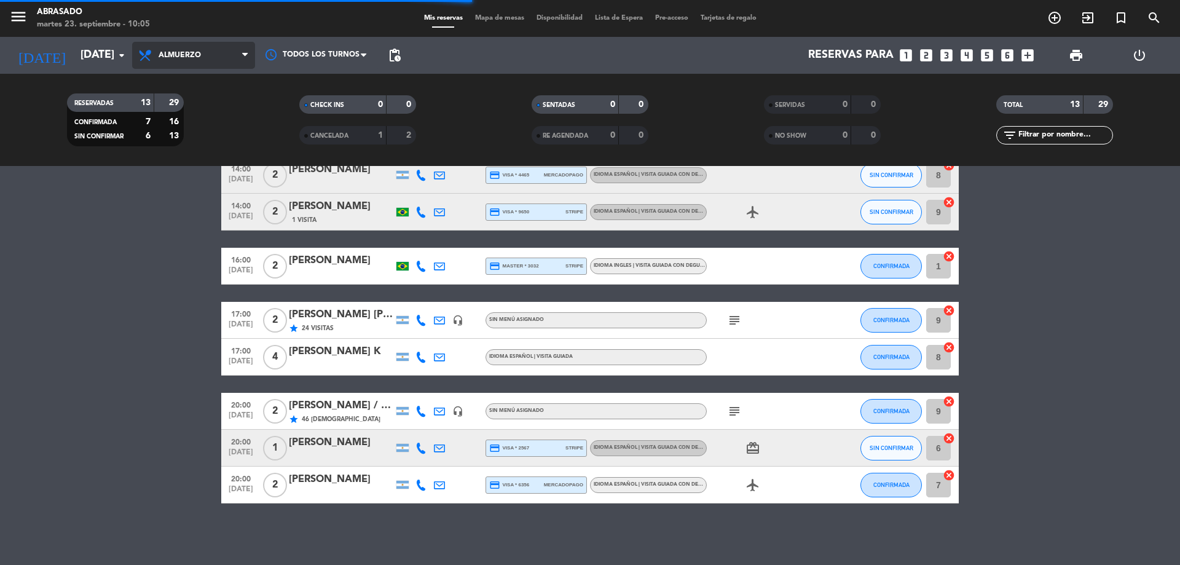
scroll to position [0, 0]
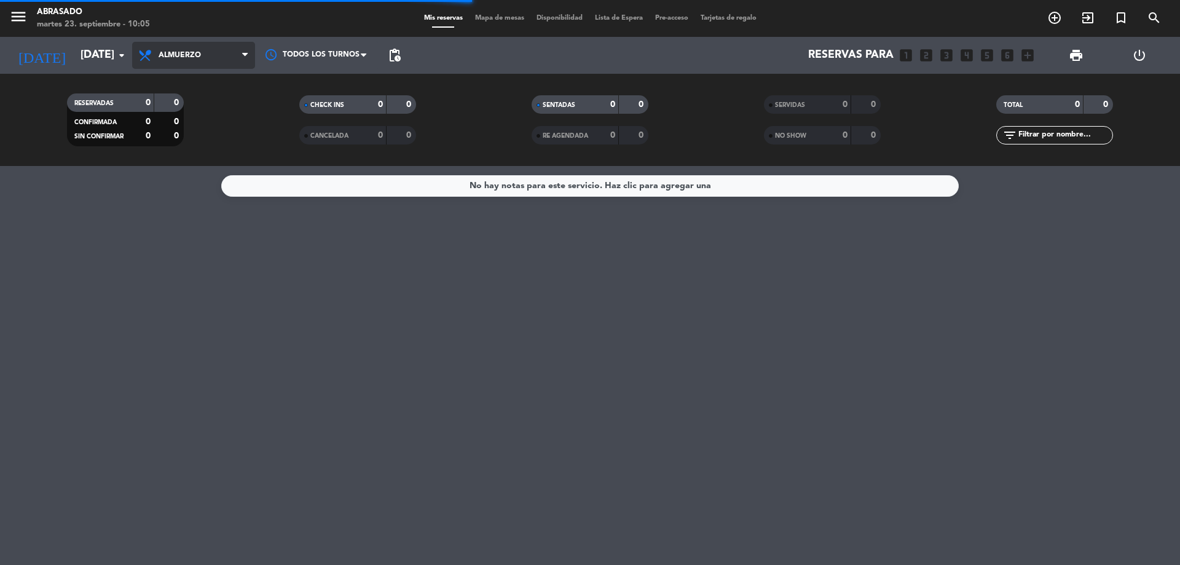
click at [230, 63] on span "Almuerzo" at bounding box center [193, 55] width 123 height 27
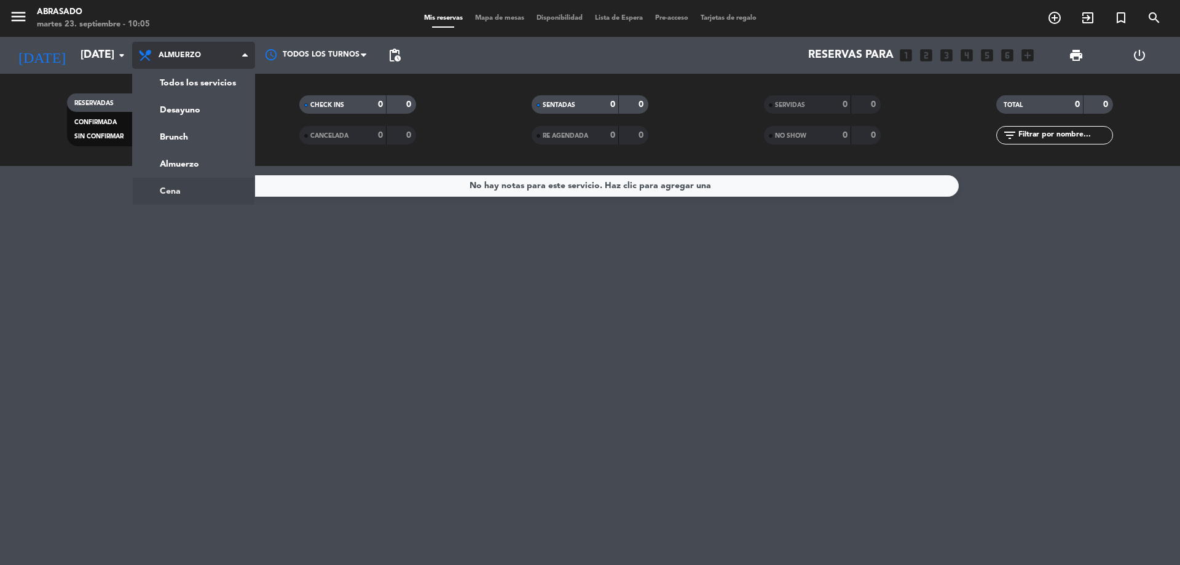
click at [189, 186] on ng-component "menu Abrasado [DATE] 23. septiembre - 10:05 Mis reservas Mapa de mesas Disponib…" at bounding box center [590, 282] width 1180 height 565
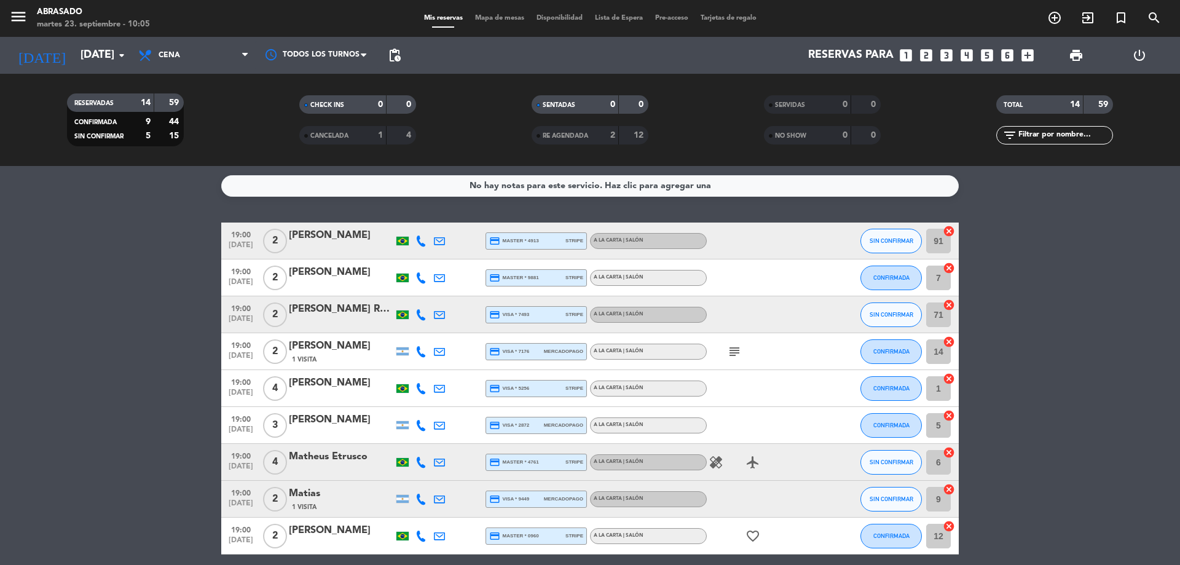
click at [183, 247] on bookings-row "19:00 [DATE] 2 [PERSON_NAME] credit_card master * 4913 stripe A la carta | Saló…" at bounding box center [590, 507] width 1180 height 568
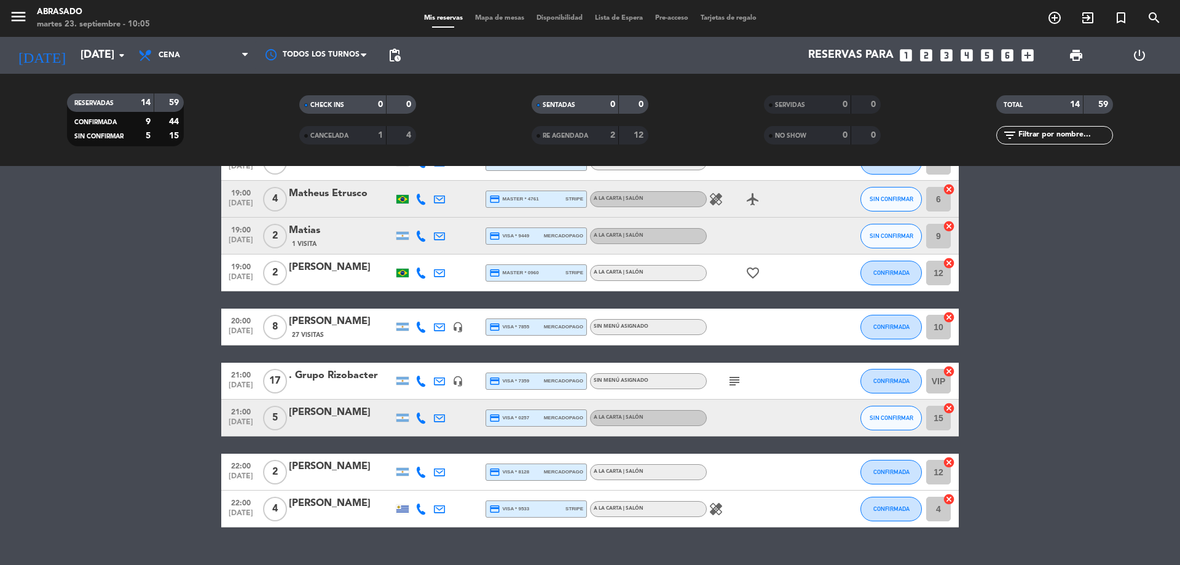
scroll to position [287, 0]
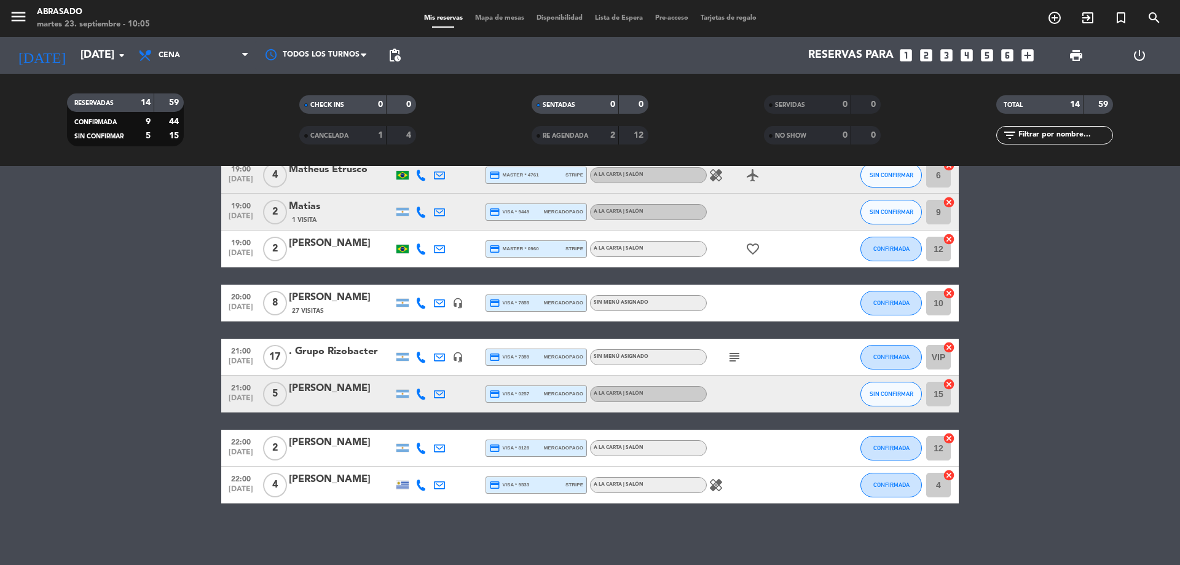
click at [1095, 98] on div "59" at bounding box center [1098, 105] width 23 height 14
